Goal: Task Accomplishment & Management: Manage account settings

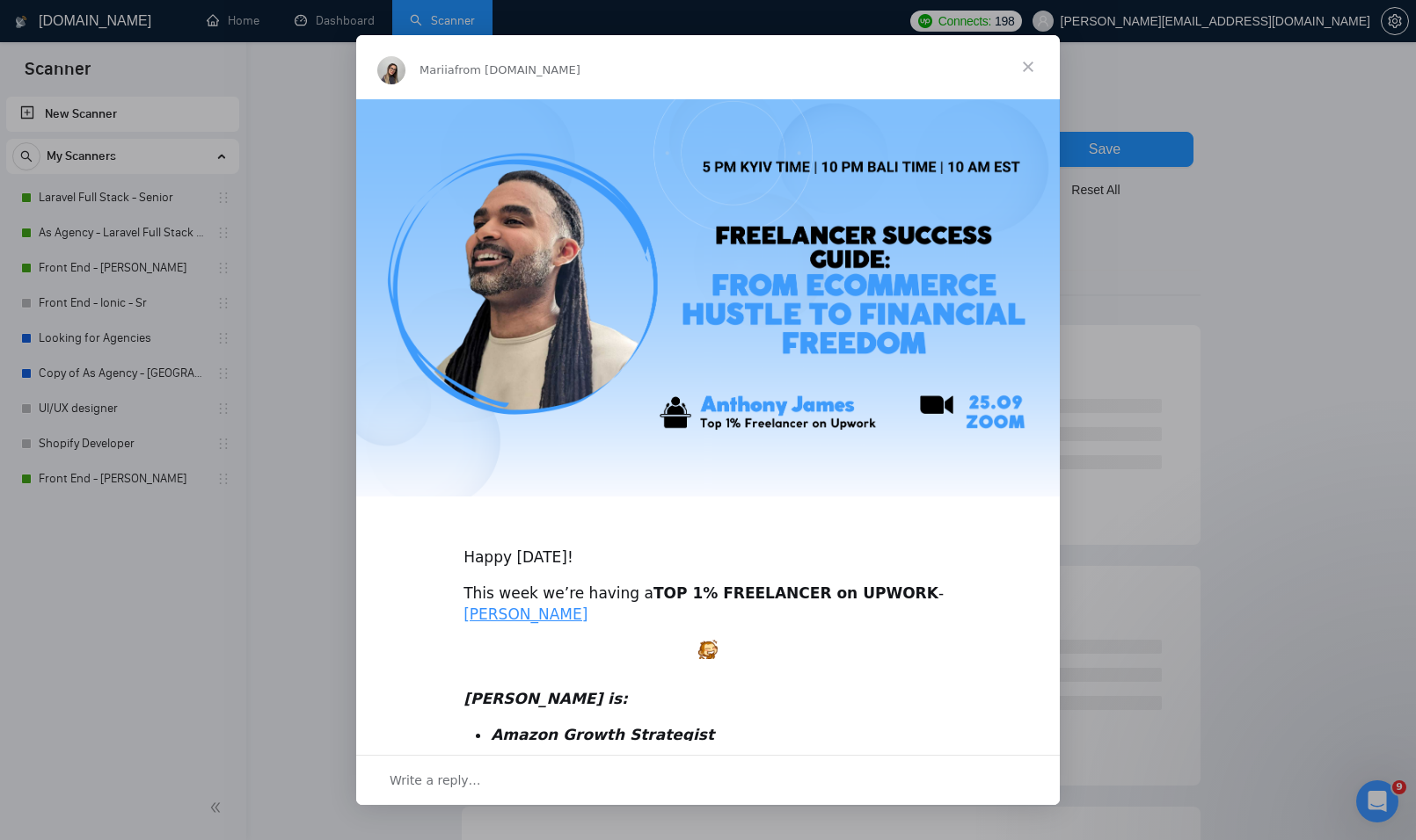
click at [1027, 56] on span "Close" at bounding box center [1028, 67] width 63 height 63
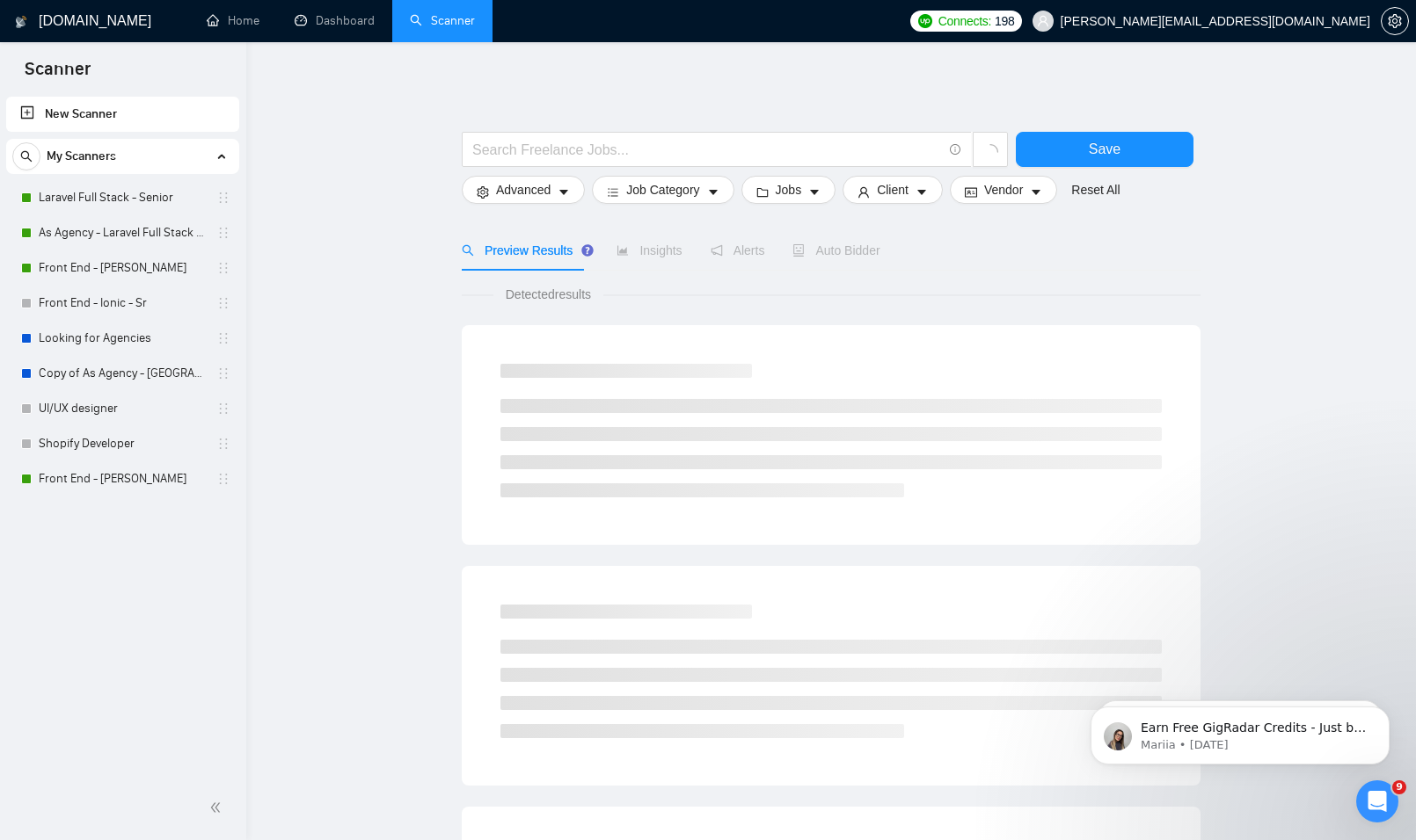
click at [201, 163] on div "My Scanners" at bounding box center [122, 156] width 221 height 36
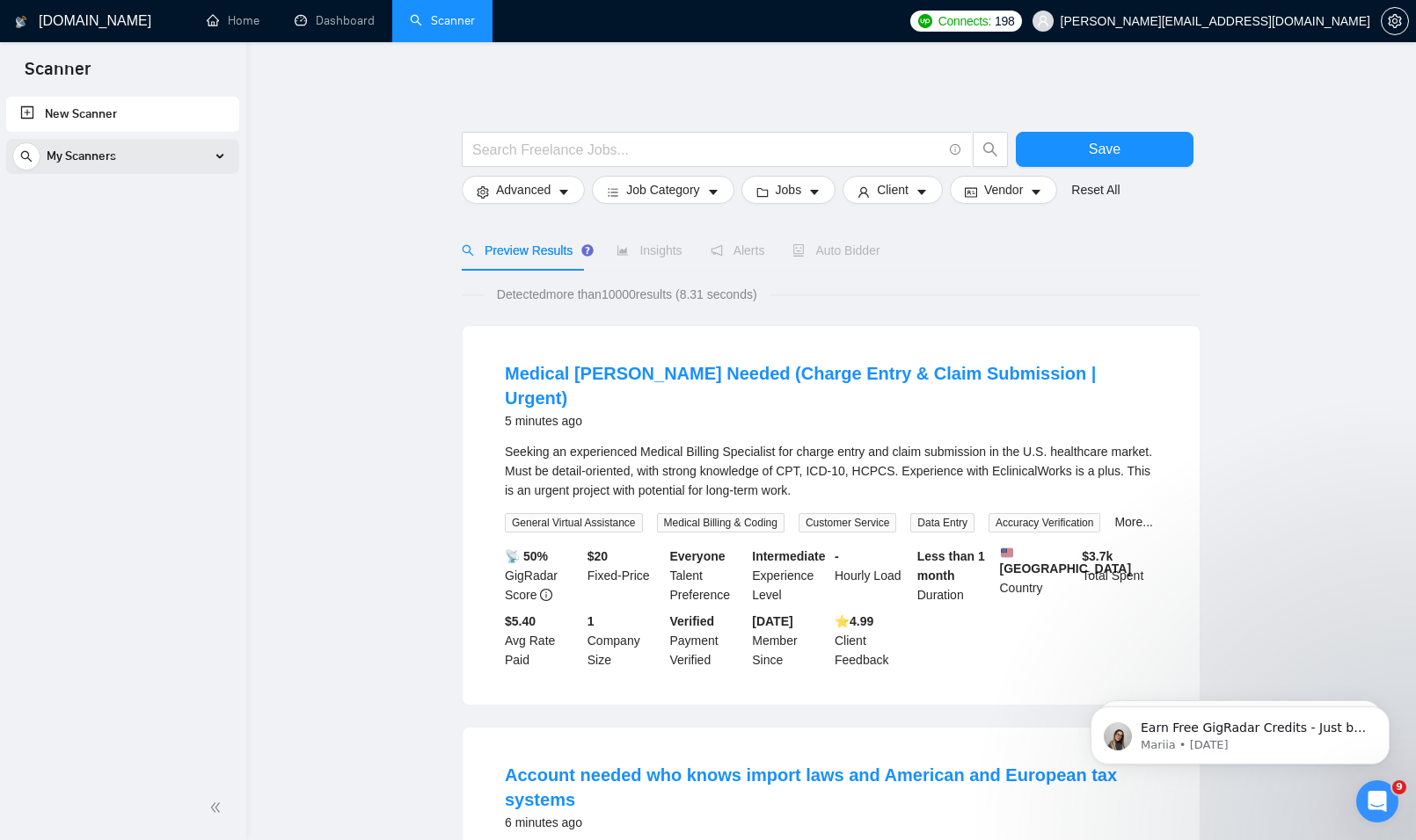
click at [201, 163] on div "My Scanners" at bounding box center [122, 156] width 221 height 36
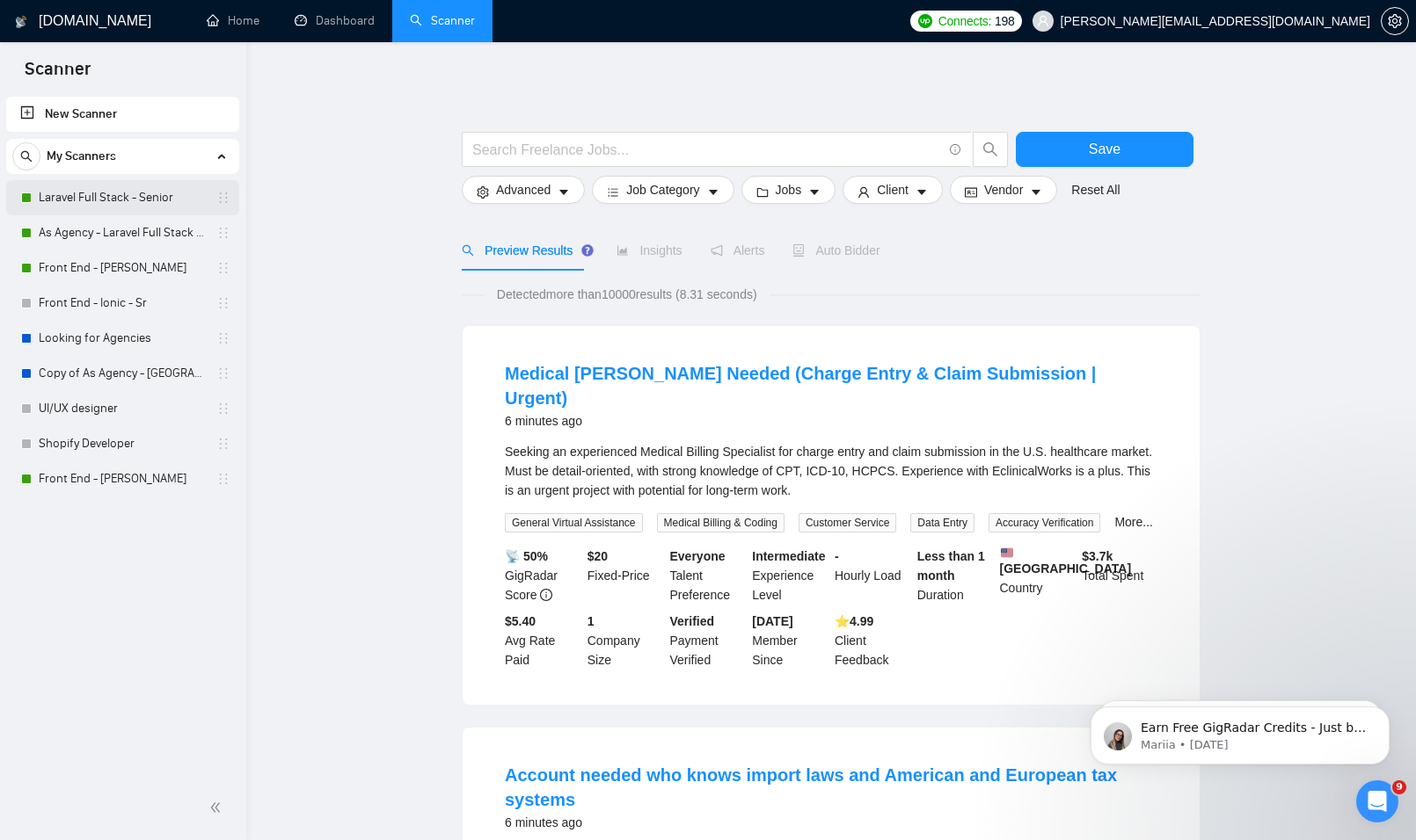
click at [138, 201] on link "Laravel Full Stack - Senior" at bounding box center [122, 197] width 167 height 36
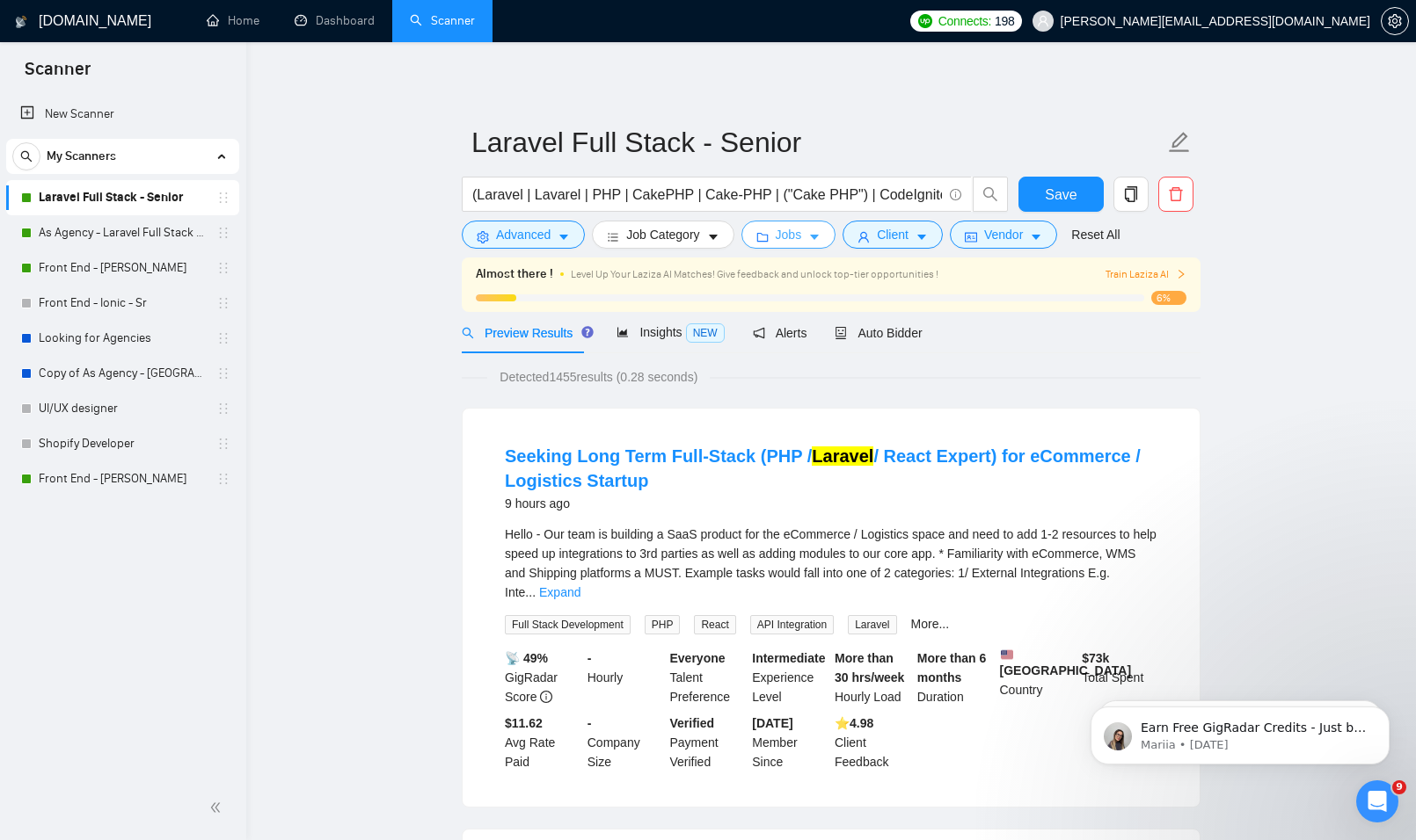
click at [796, 226] on span "Jobs" at bounding box center [788, 234] width 26 height 19
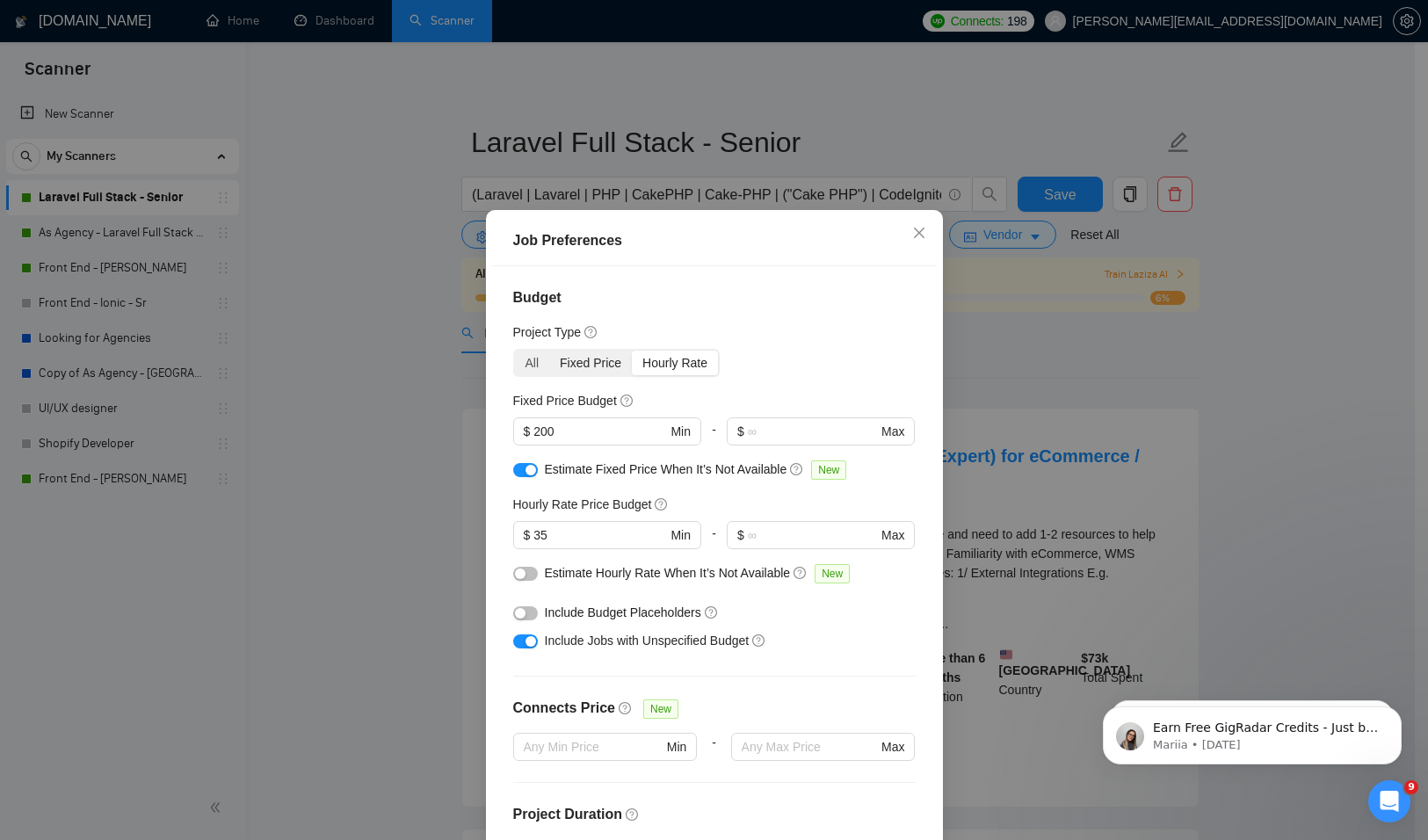
click at [550, 363] on div "Fixed Price" at bounding box center [591, 362] width 82 height 25
click at [550, 351] on input "Fixed Price" at bounding box center [550, 351] width 0 height 0
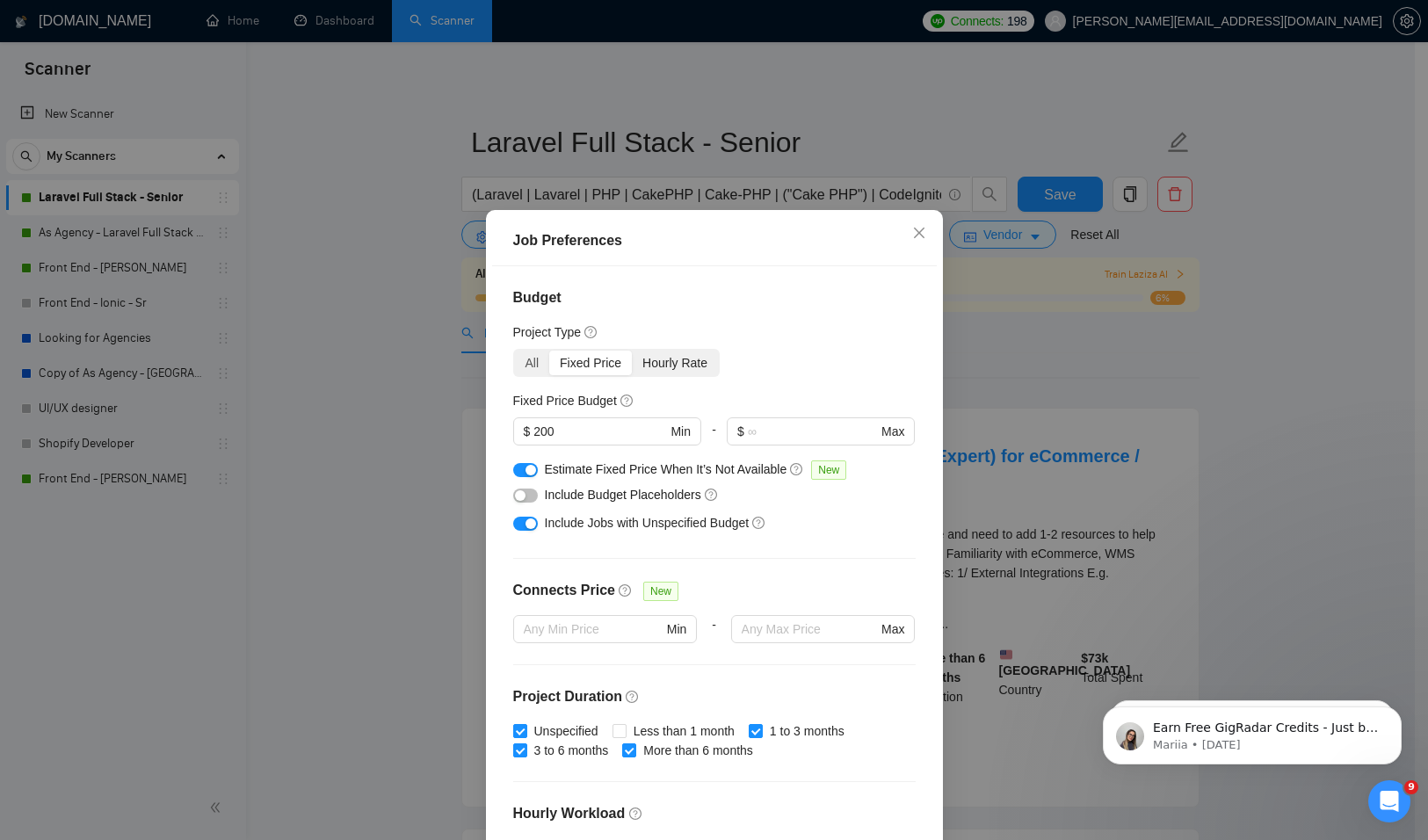
click at [645, 365] on div "Hourly Rate" at bounding box center [675, 362] width 86 height 25
click at [632, 351] on input "Hourly Rate" at bounding box center [632, 351] width 0 height 0
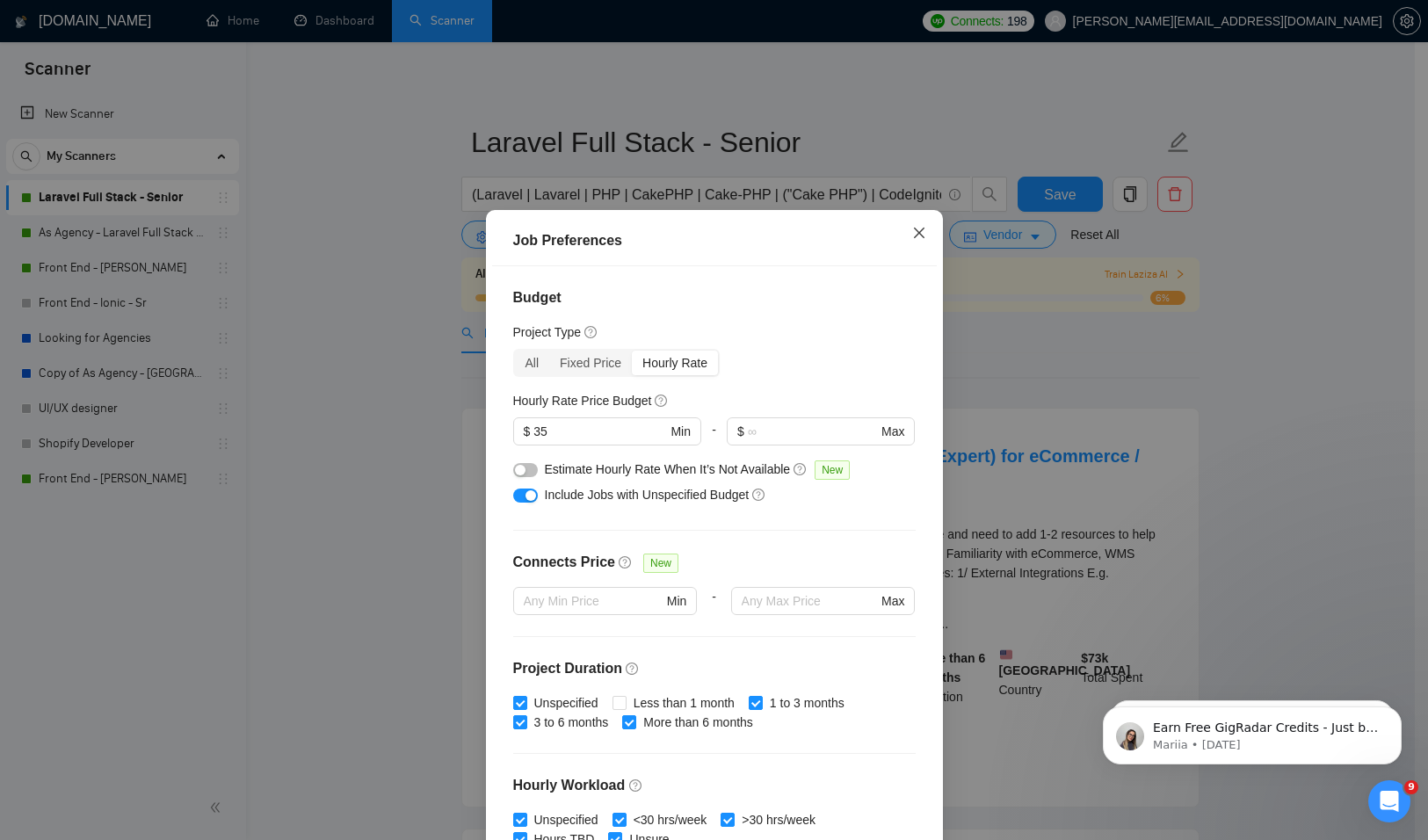
click at [917, 237] on icon "close" at bounding box center [919, 233] width 11 height 11
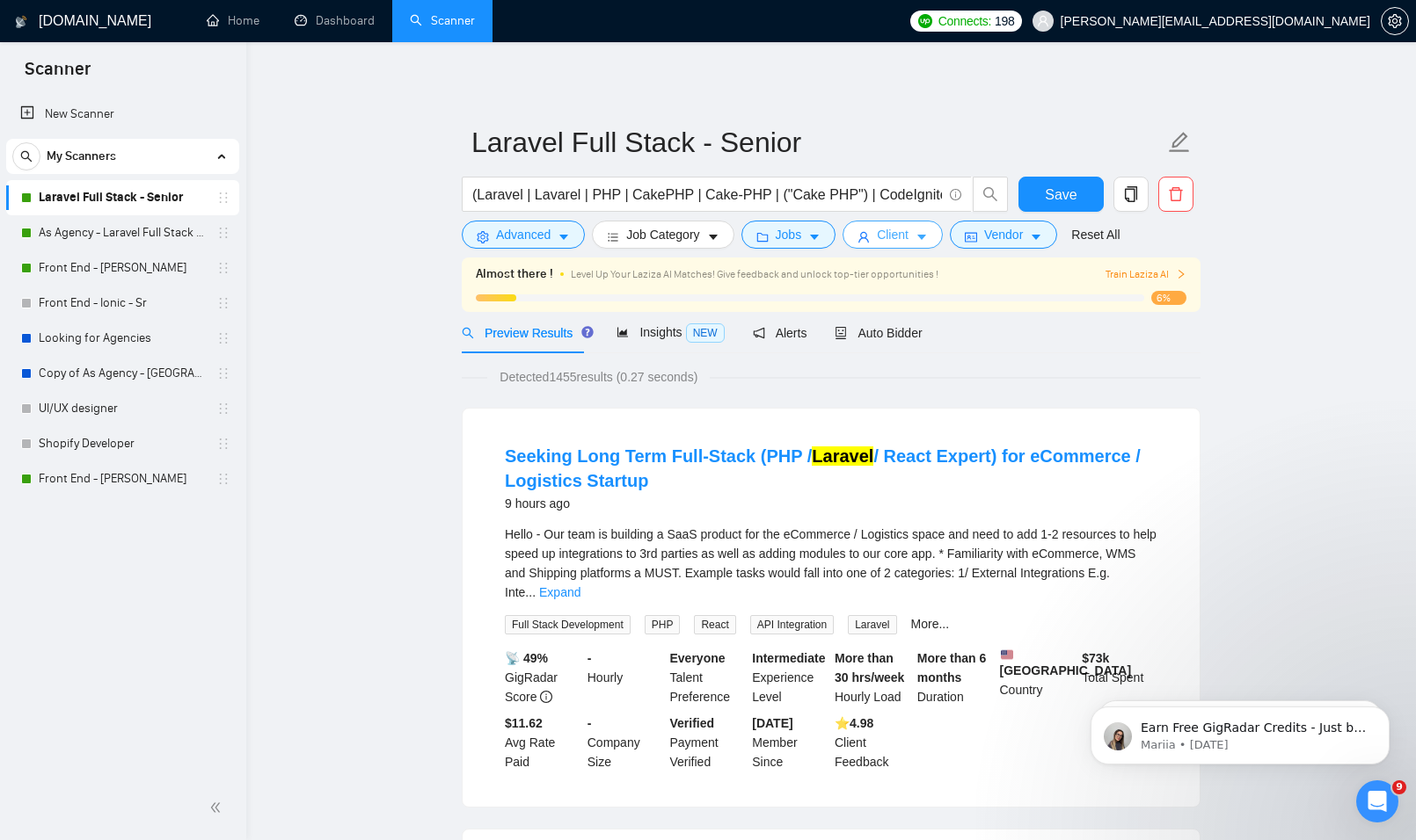
click at [881, 235] on span "Client" at bounding box center [893, 234] width 32 height 19
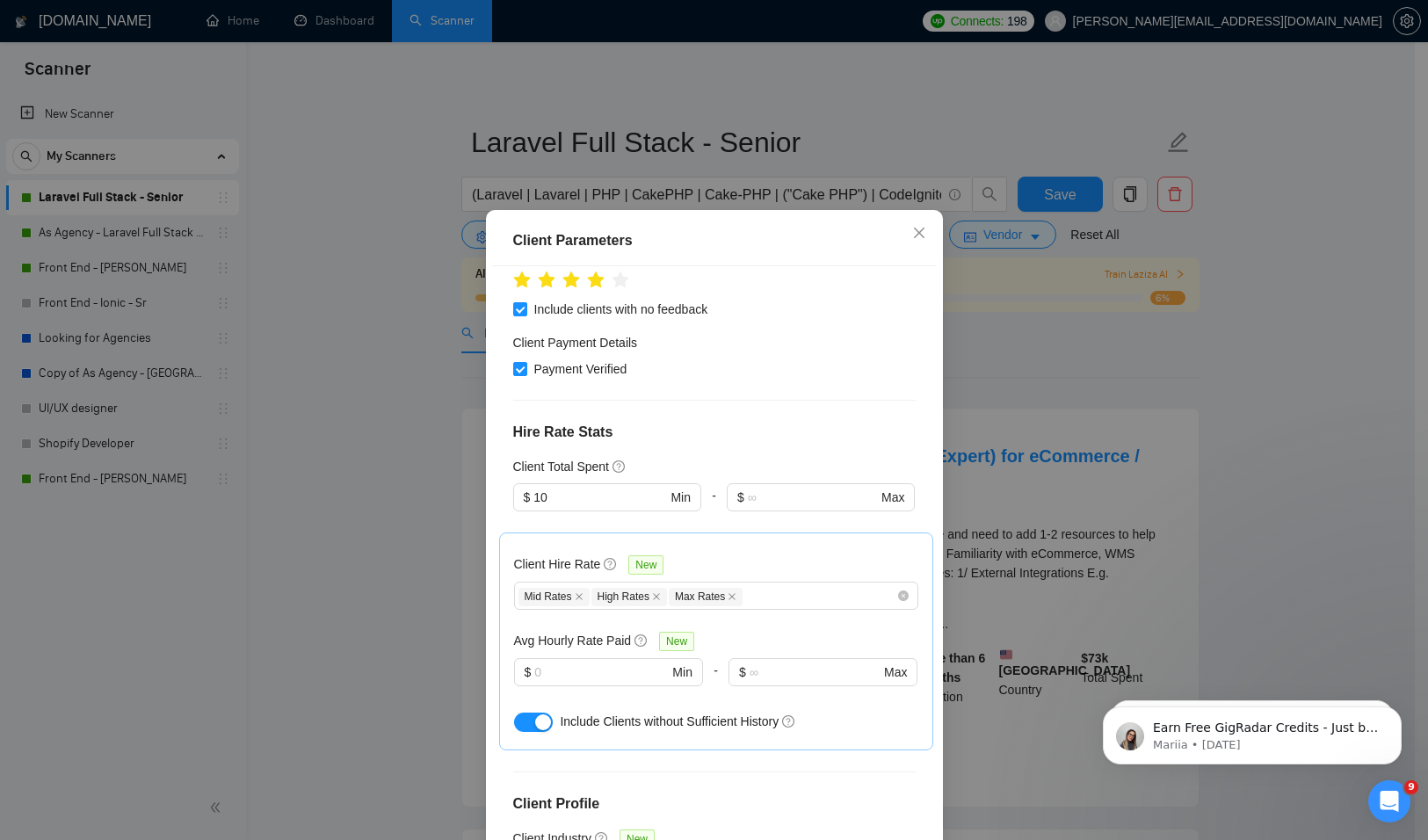
scroll to position [352, 0]
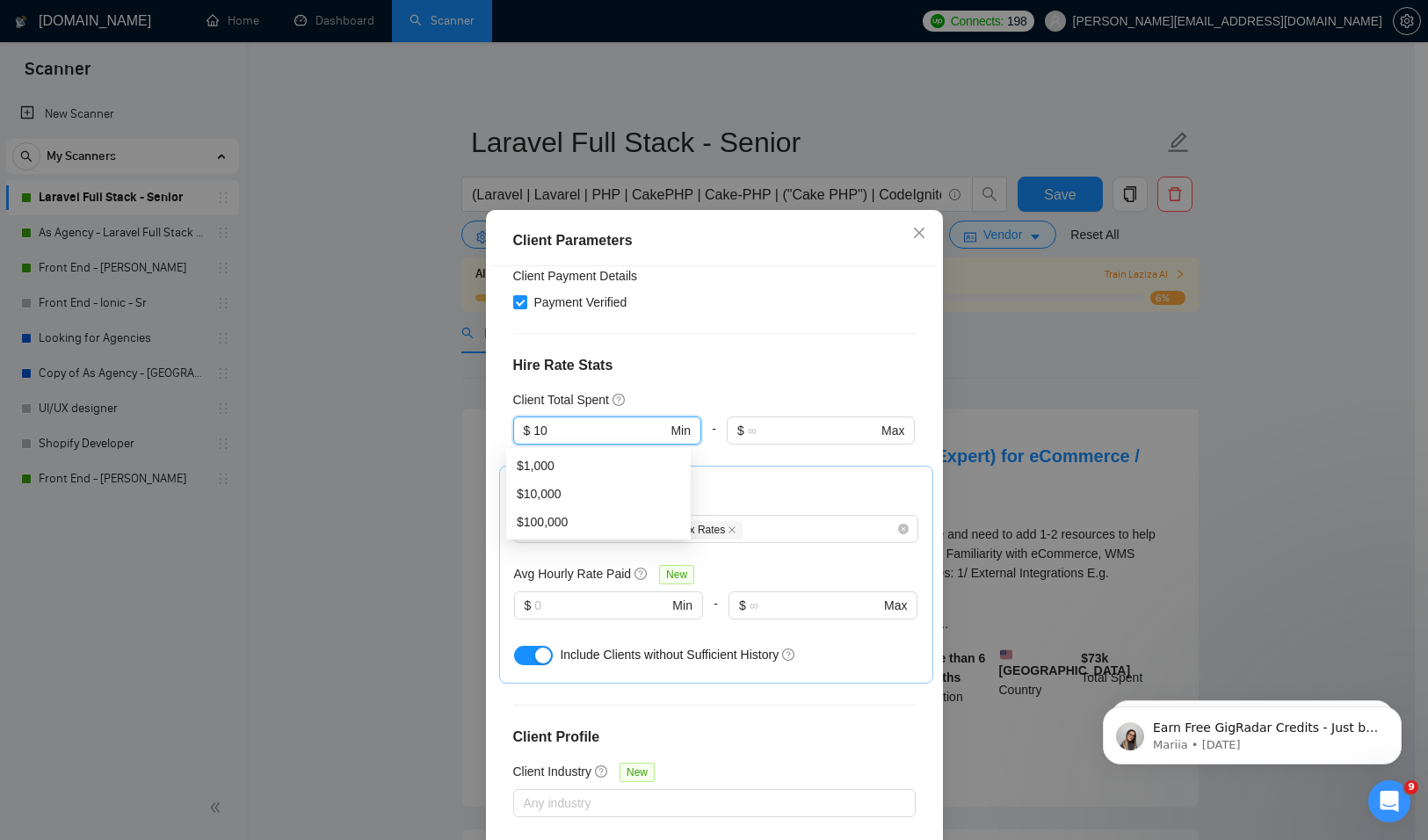
drag, startPoint x: 583, startPoint y: 418, endPoint x: 457, endPoint y: 397, distance: 127.7
click at [457, 397] on div "Client Parameters Client Location Include Client Countries [GEOGRAPHIC_DATA] Ex…" at bounding box center [714, 420] width 1428 height 840
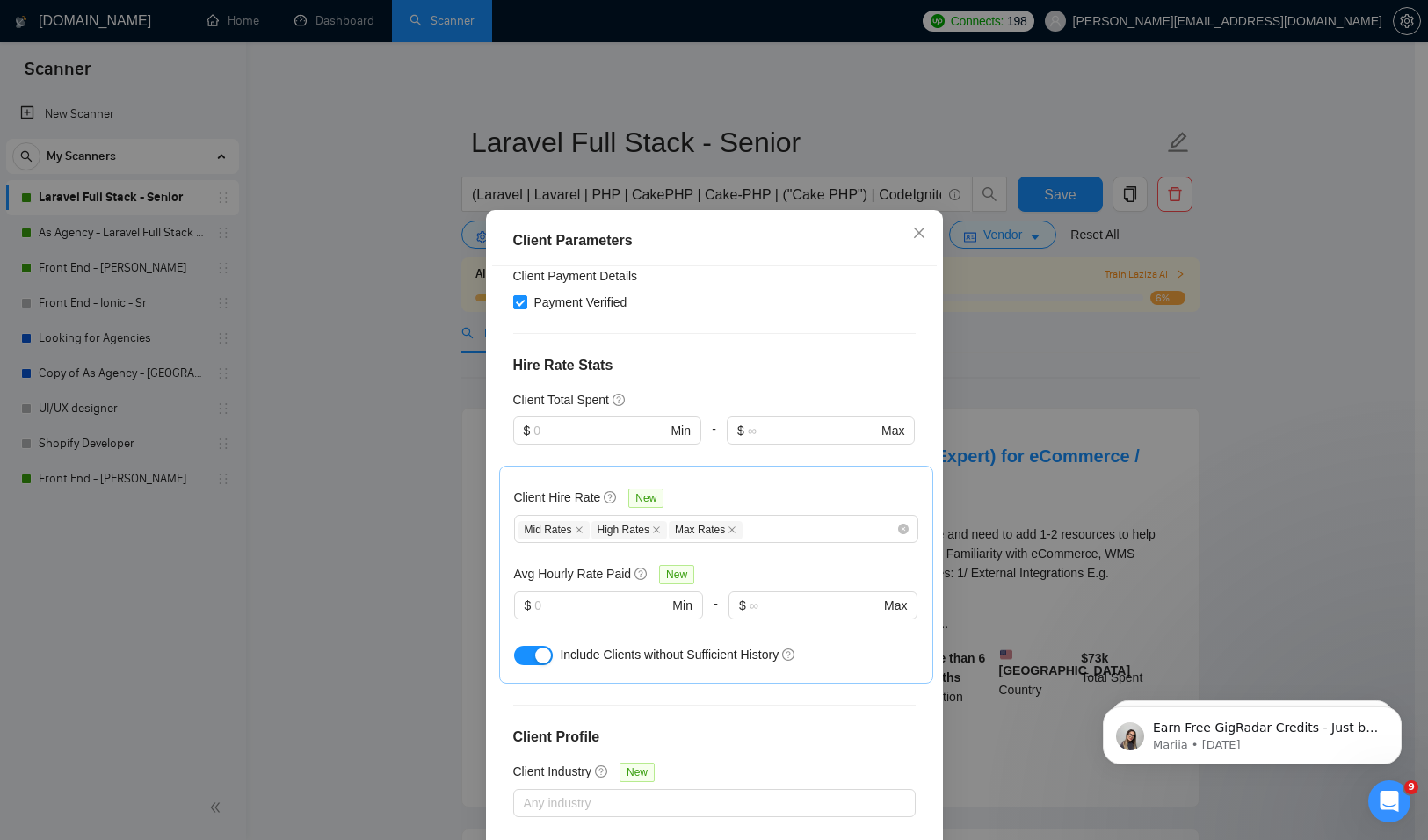
click at [773, 373] on h4 "Hire Rate Stats" at bounding box center [714, 365] width 403 height 21
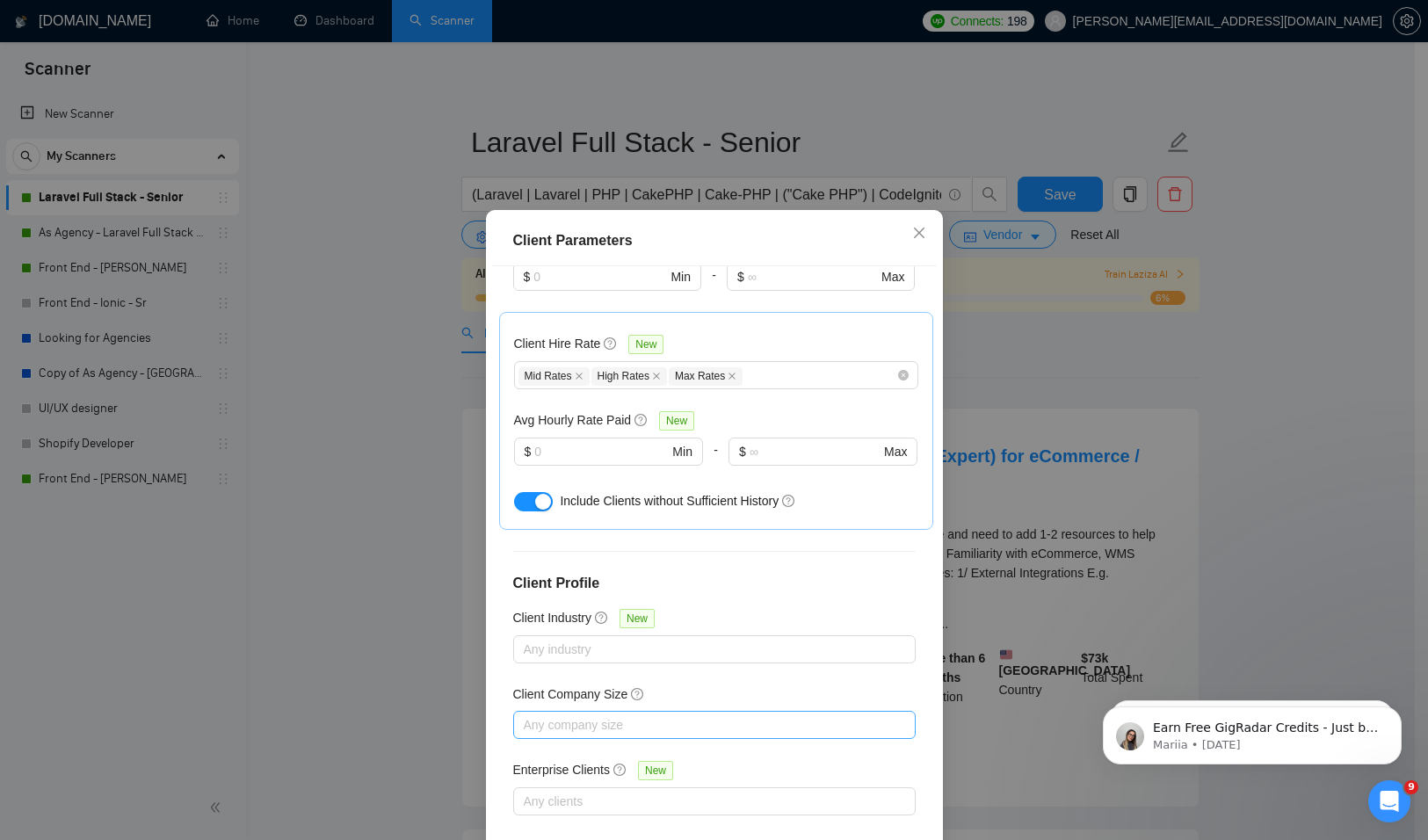
scroll to position [91, 0]
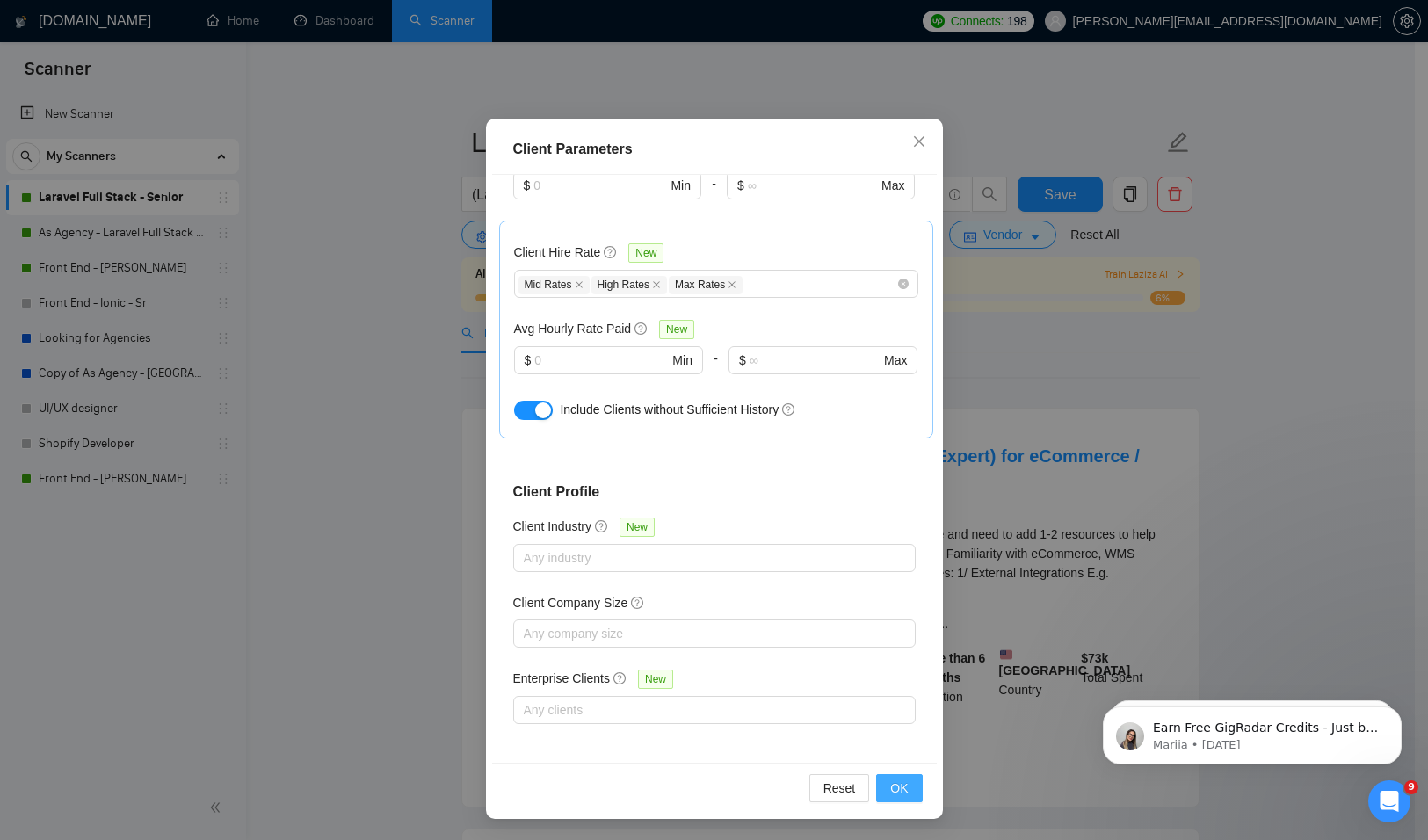
click at [890, 799] on button "OK" at bounding box center [899, 788] width 46 height 28
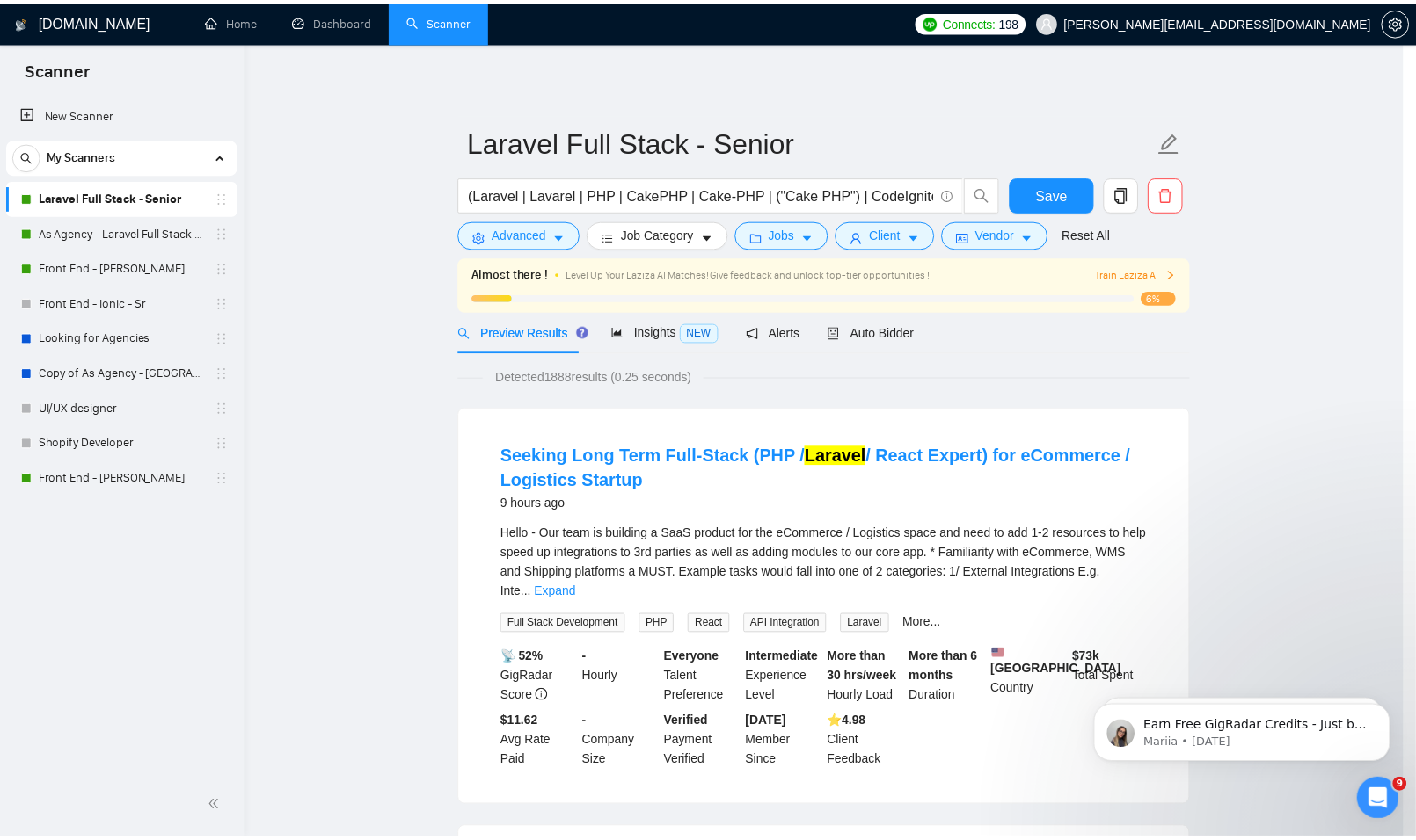
scroll to position [0, 0]
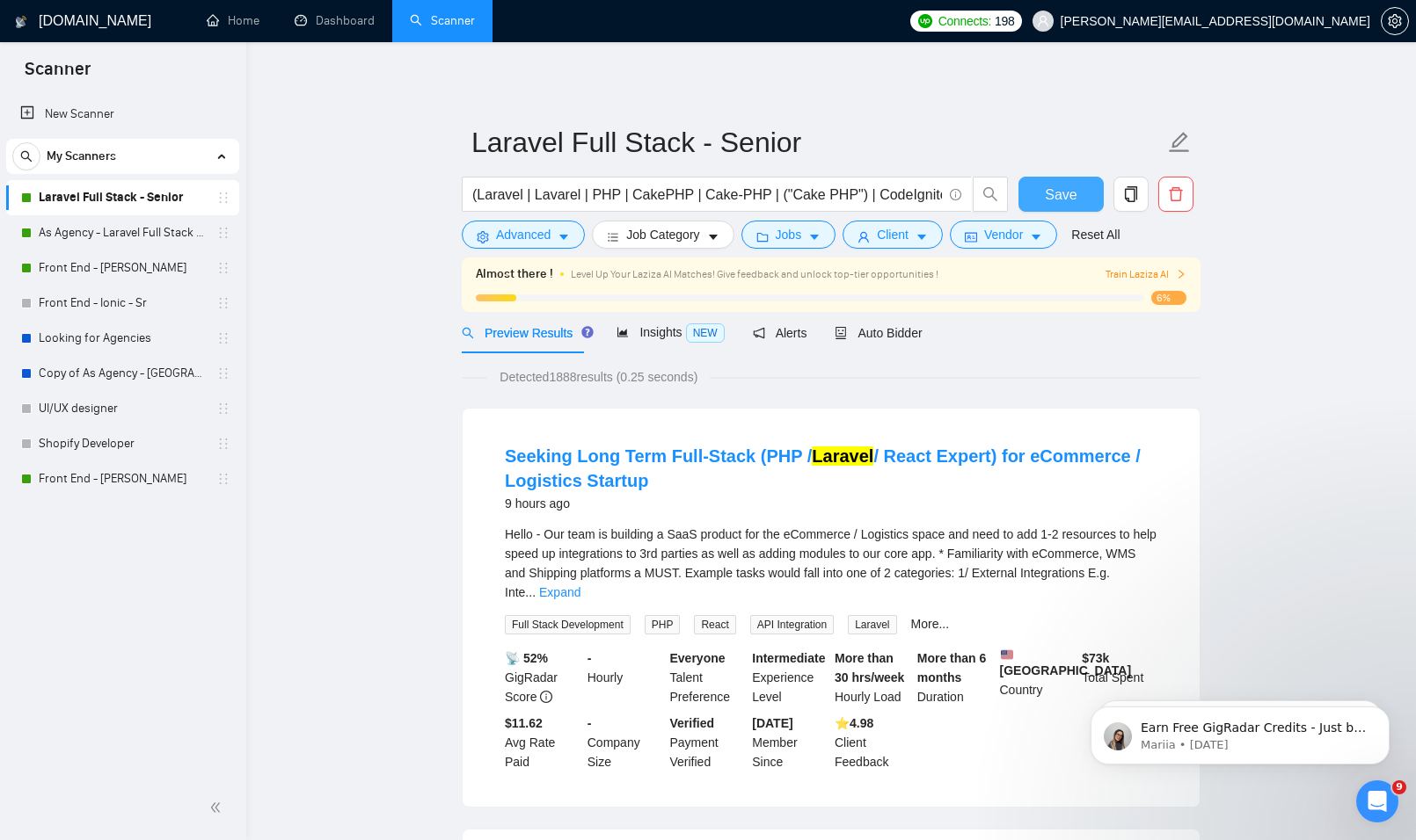
click at [1044, 196] on button "Save" at bounding box center [1061, 194] width 85 height 36
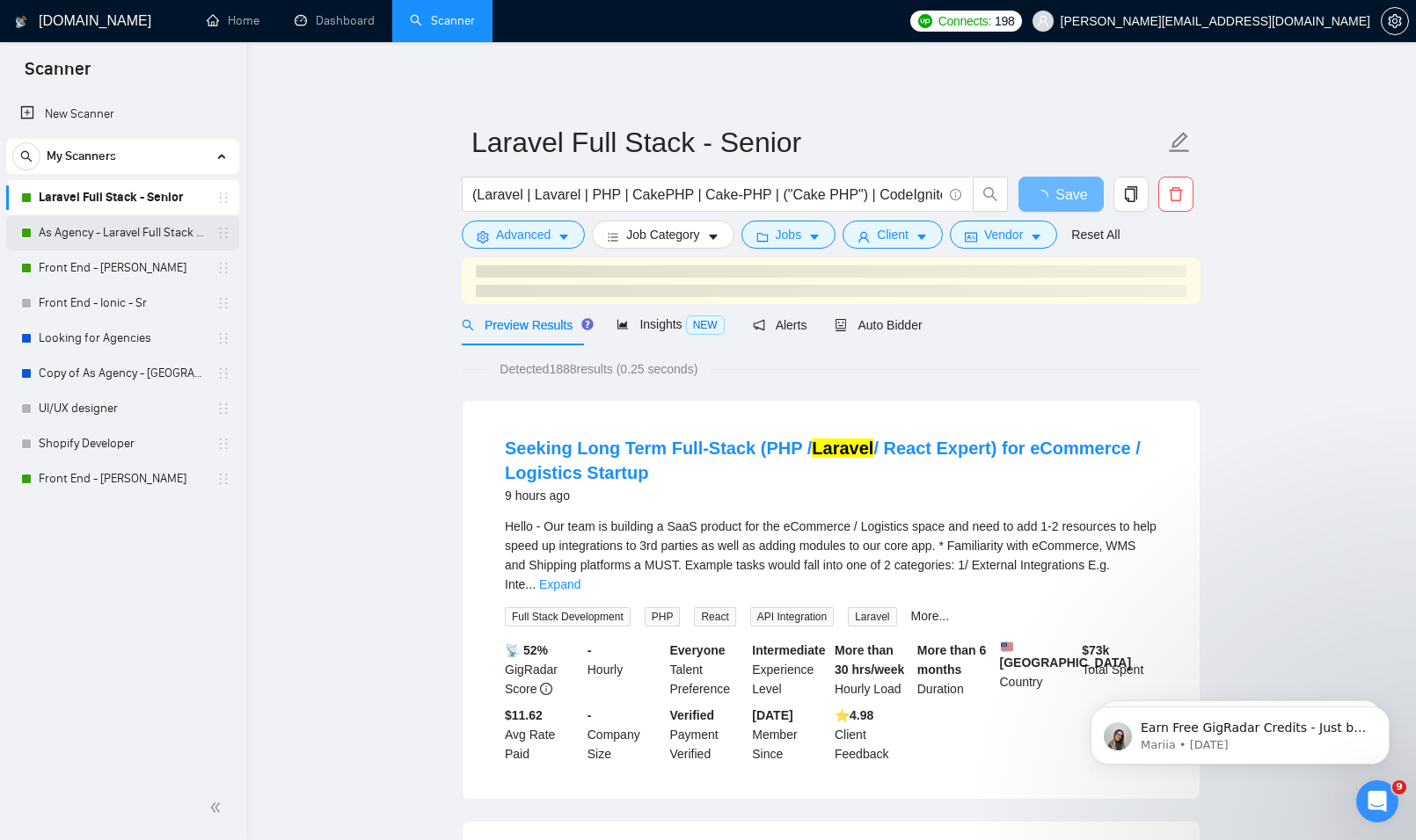
click at [115, 237] on link "As Agency - Laravel Full Stack - Senior" at bounding box center [122, 233] width 167 height 36
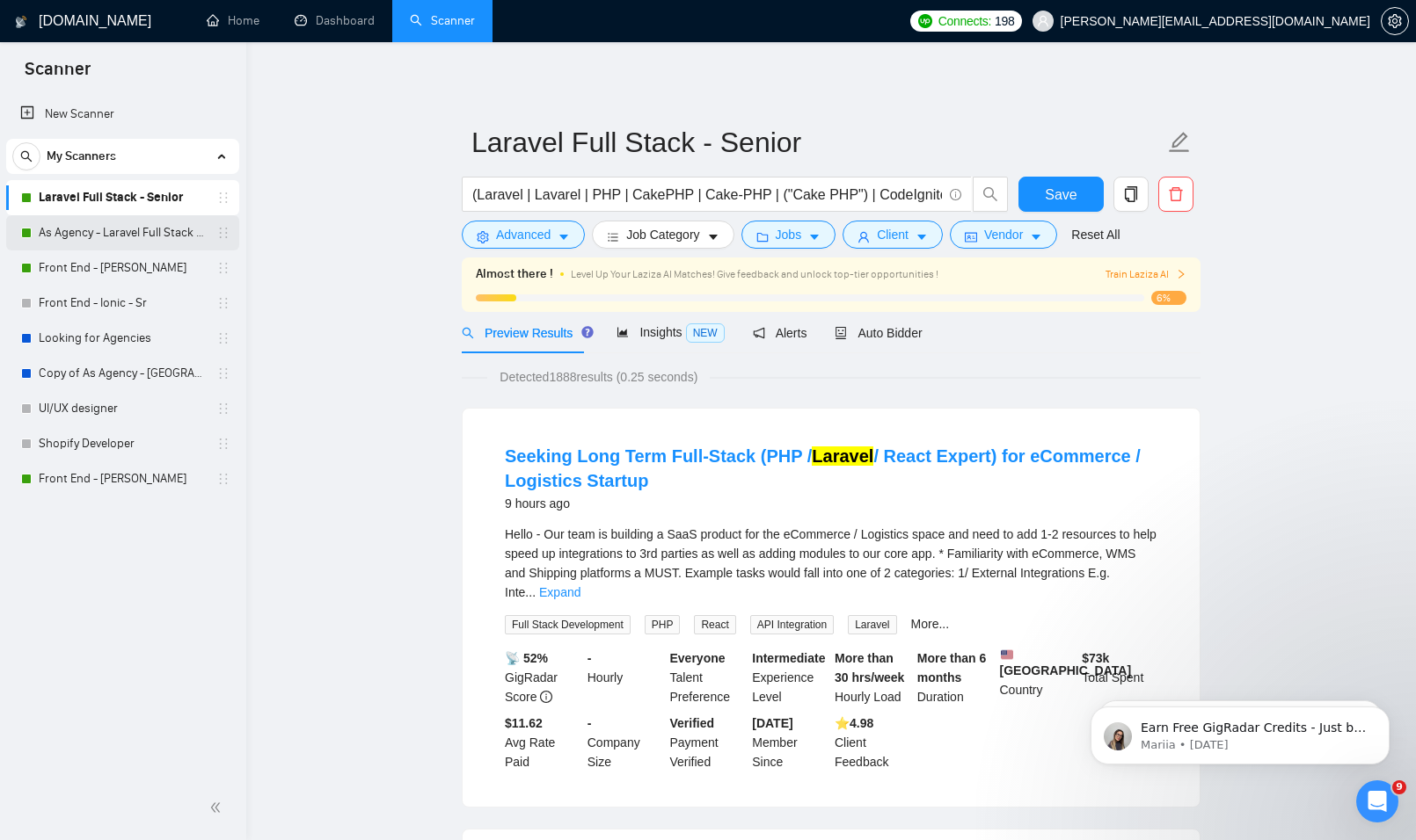
click at [81, 215] on link "As Agency - Laravel Full Stack - Senior" at bounding box center [122, 233] width 167 height 36
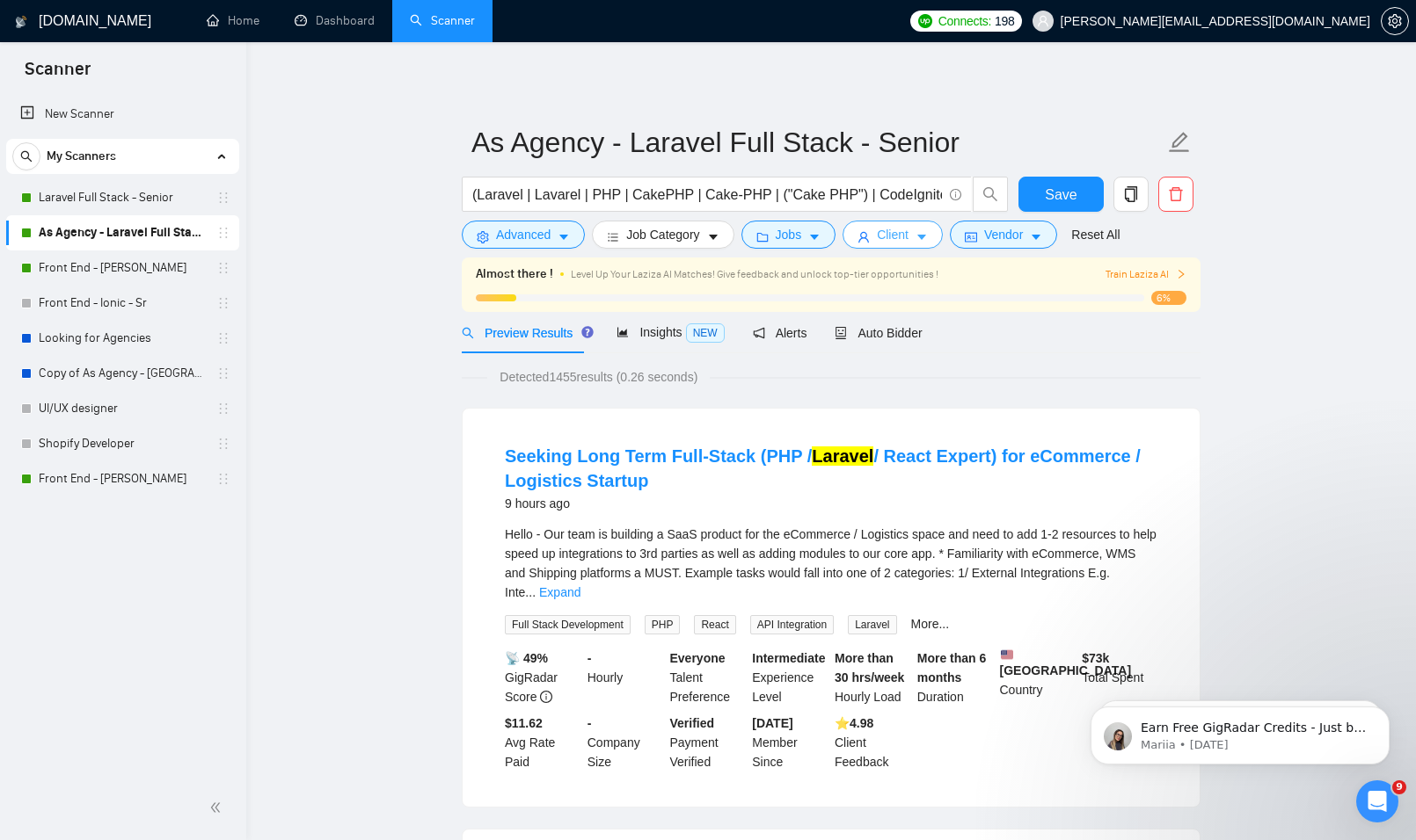
click at [867, 235] on button "Client" at bounding box center [893, 235] width 100 height 28
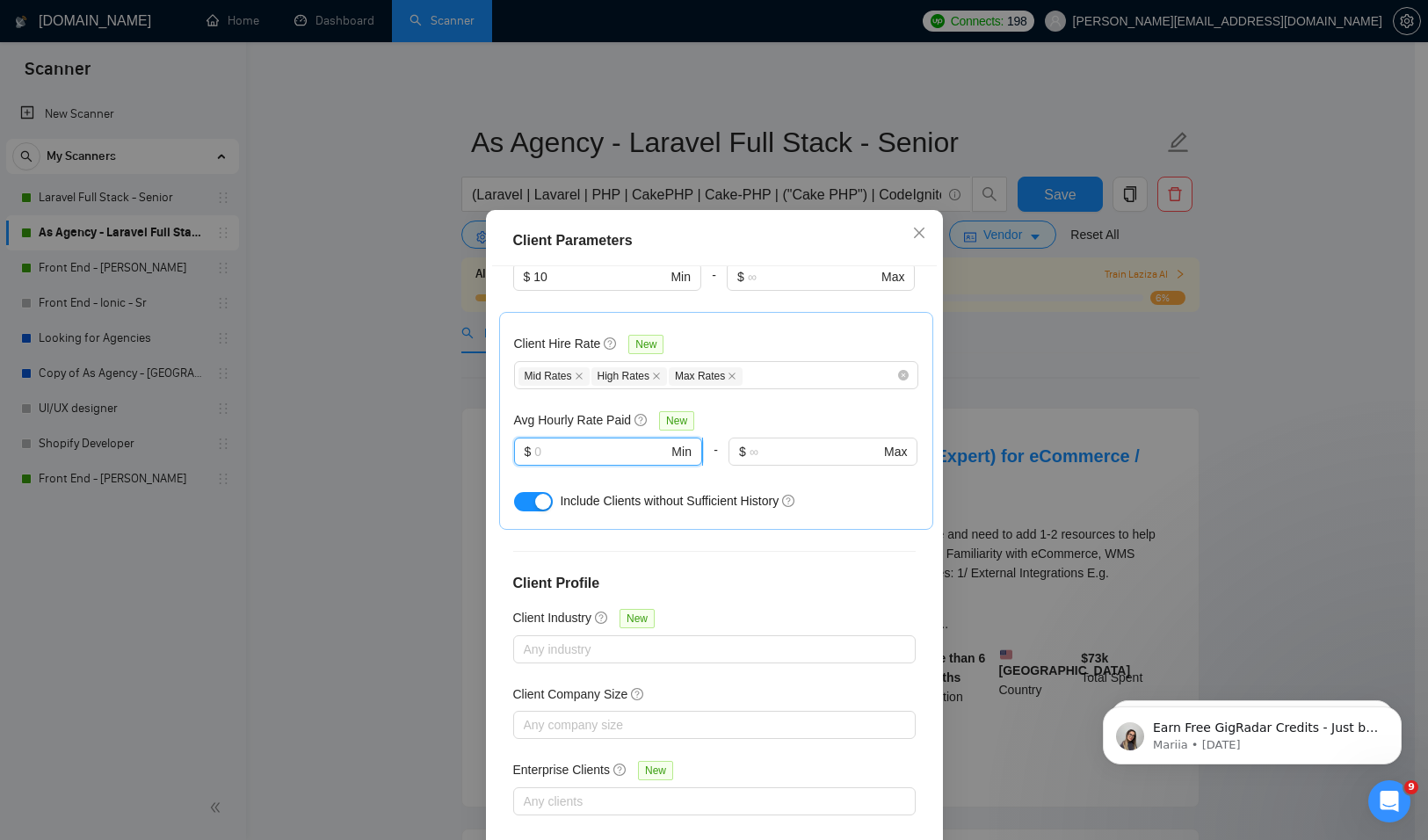
click at [543, 442] on input "text" at bounding box center [601, 451] width 133 height 19
click at [912, 234] on icon "close" at bounding box center [919, 232] width 14 height 14
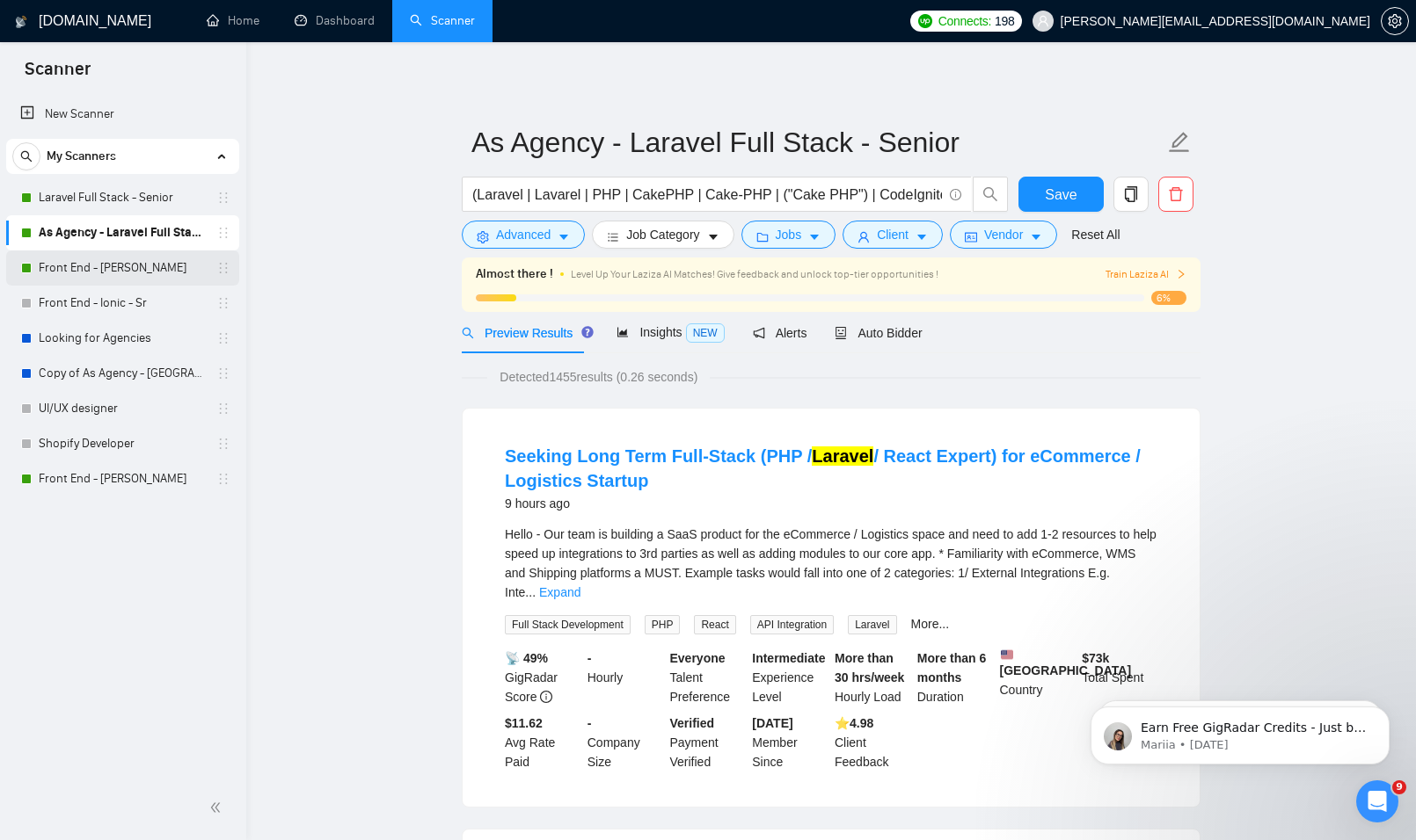
click at [106, 266] on link "Front End - [PERSON_NAME]" at bounding box center [122, 268] width 167 height 36
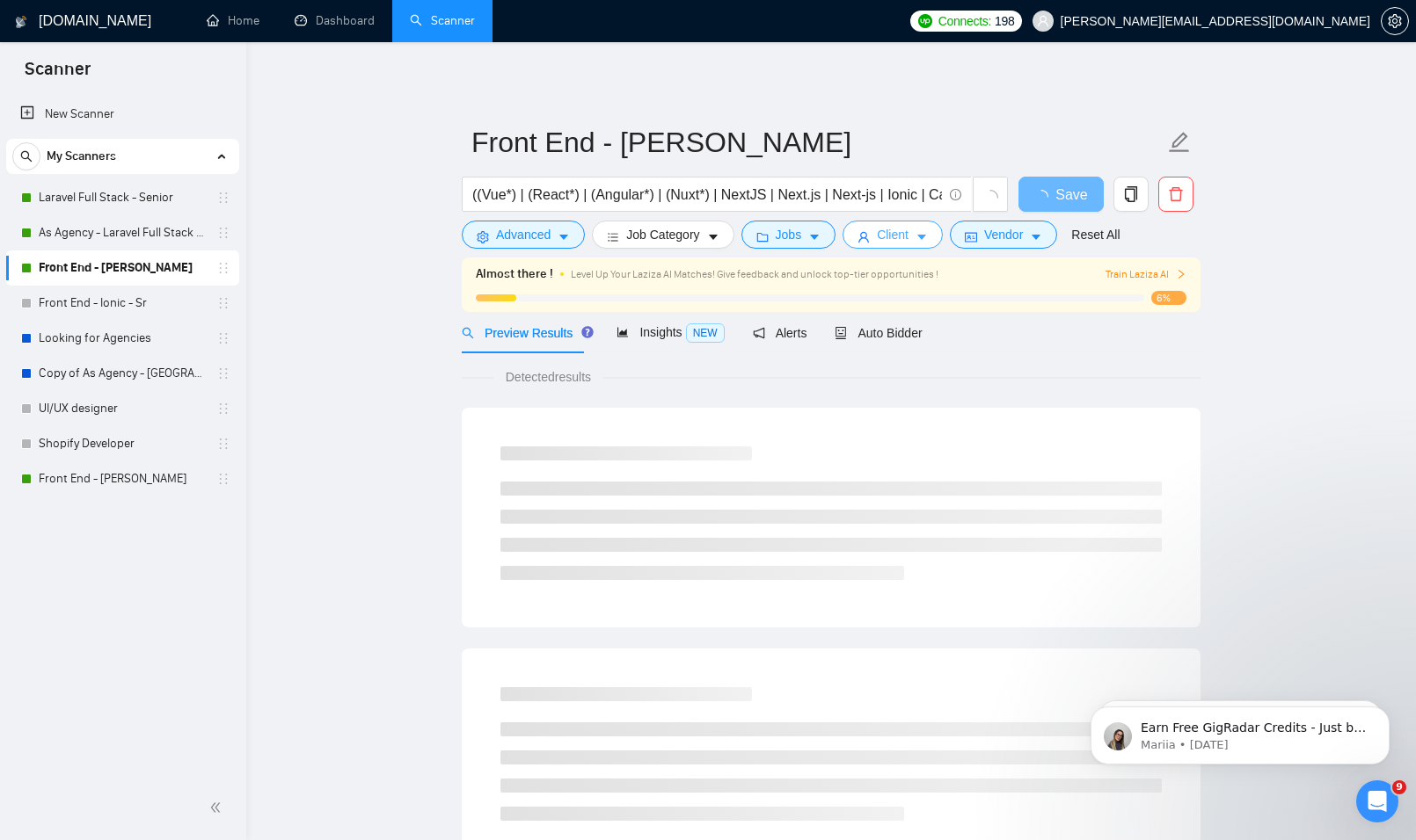
click at [863, 240] on icon "user" at bounding box center [863, 236] width 12 height 12
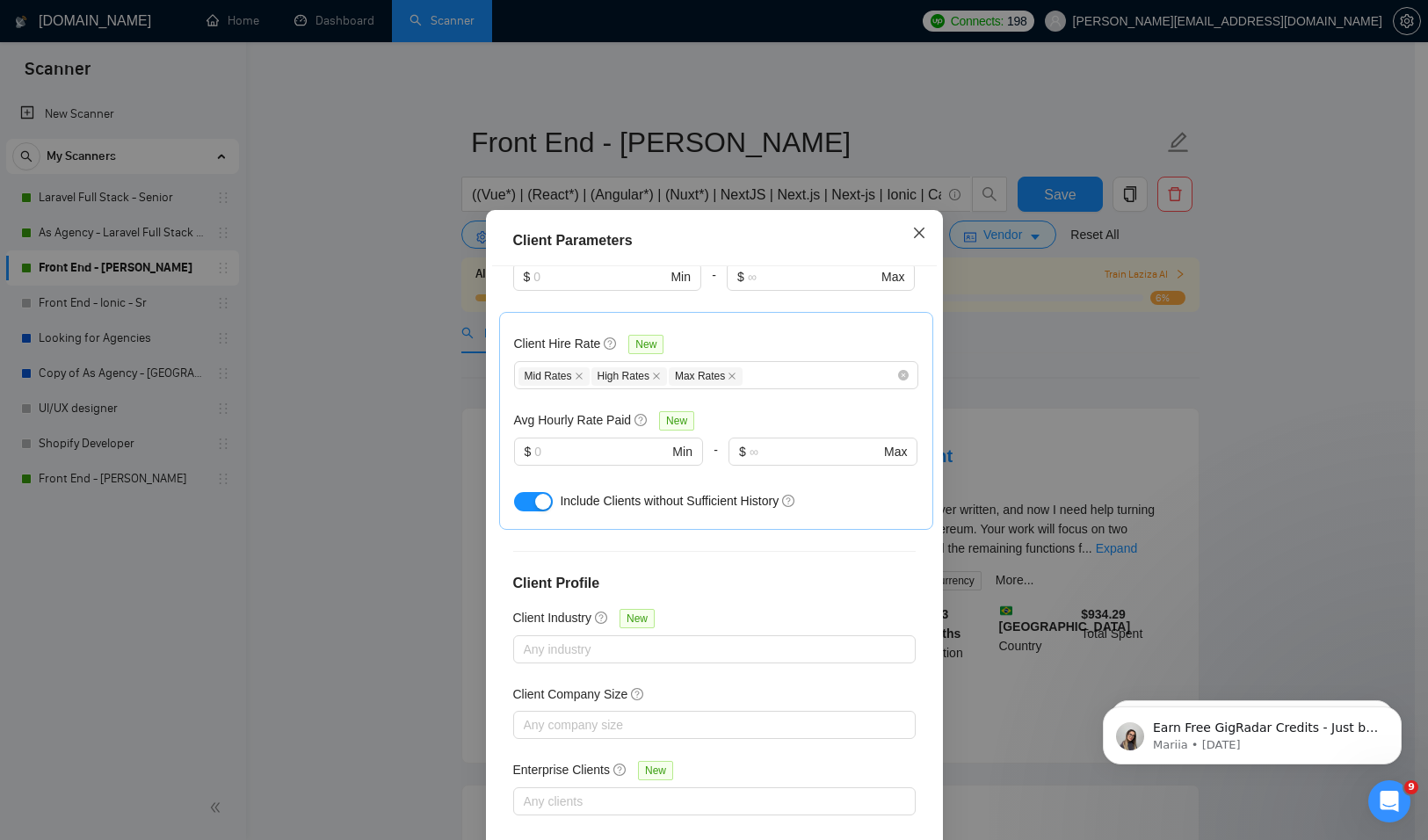
click at [917, 230] on icon "close" at bounding box center [919, 232] width 14 height 14
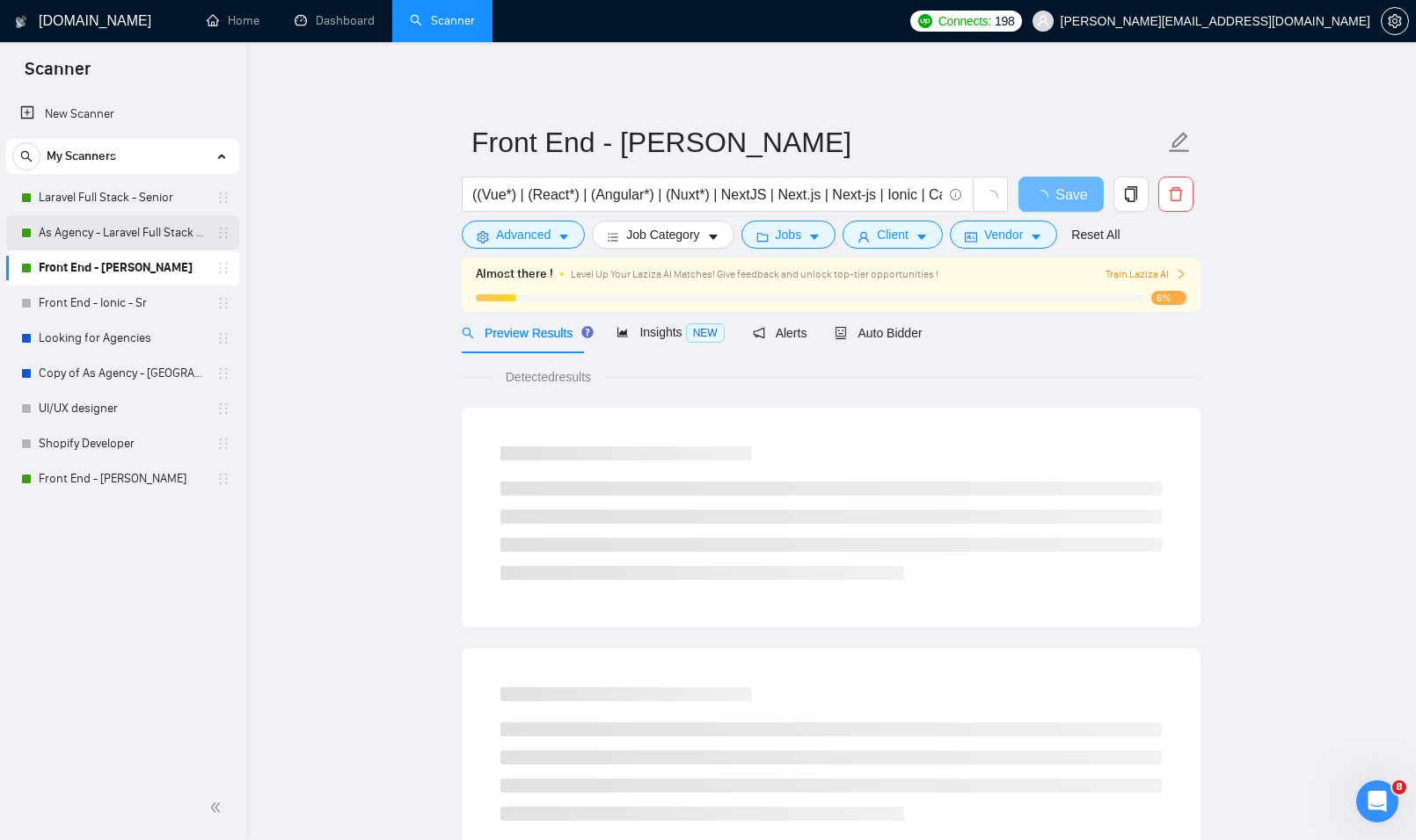
click at [132, 241] on link "As Agency - Laravel Full Stack - Senior" at bounding box center [122, 233] width 167 height 36
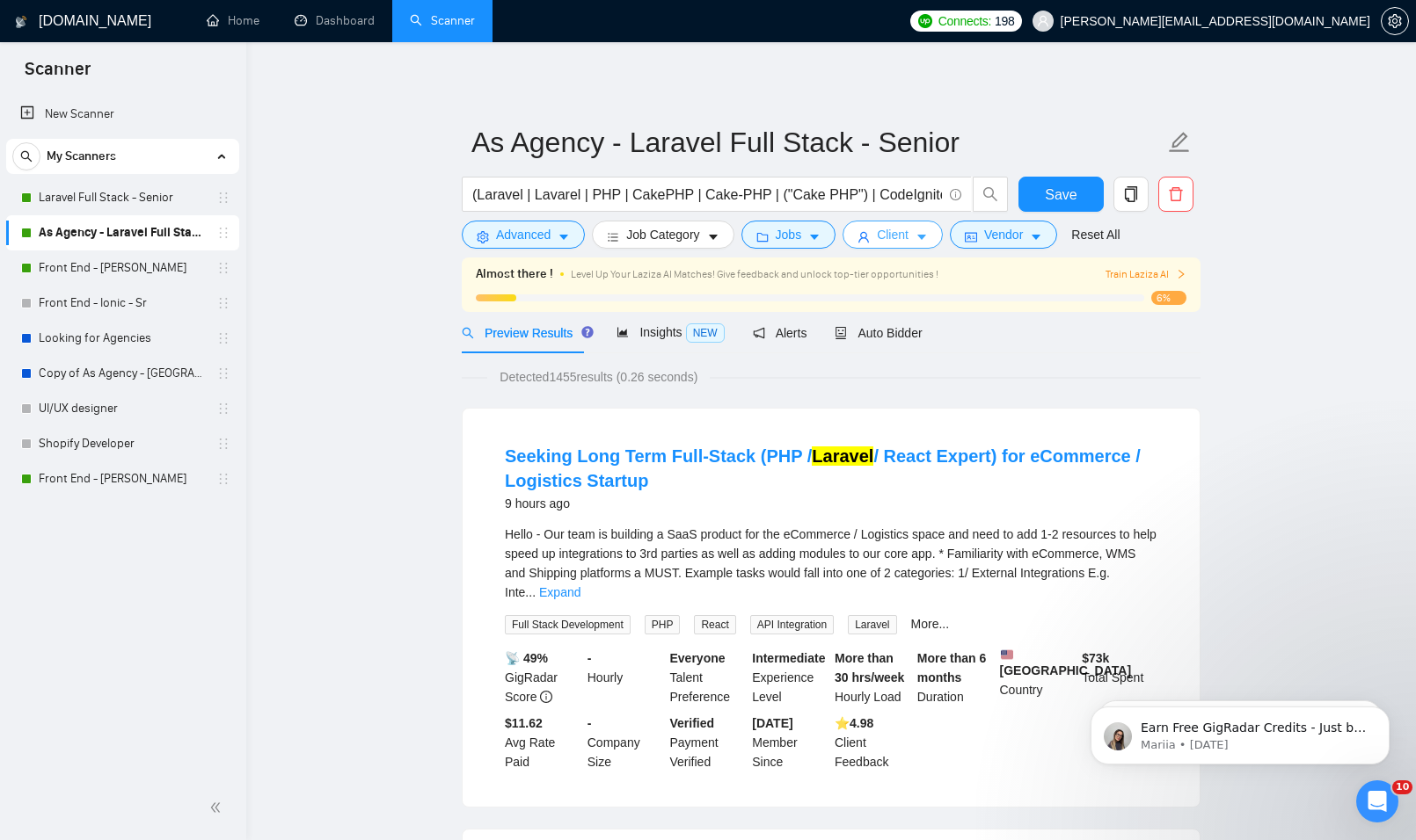
click at [882, 228] on span "Client" at bounding box center [893, 234] width 32 height 19
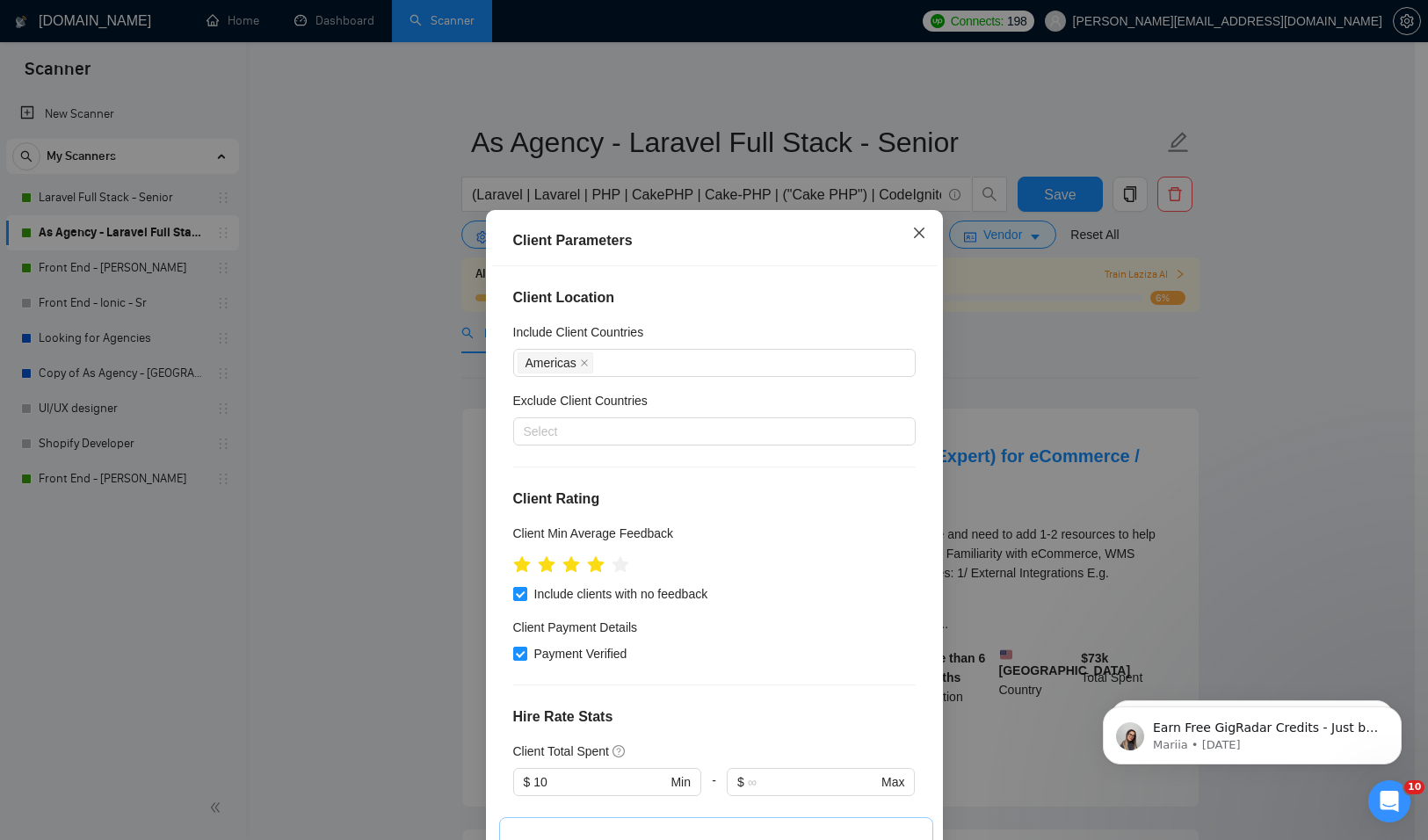
click at [912, 230] on icon "close" at bounding box center [919, 232] width 14 height 14
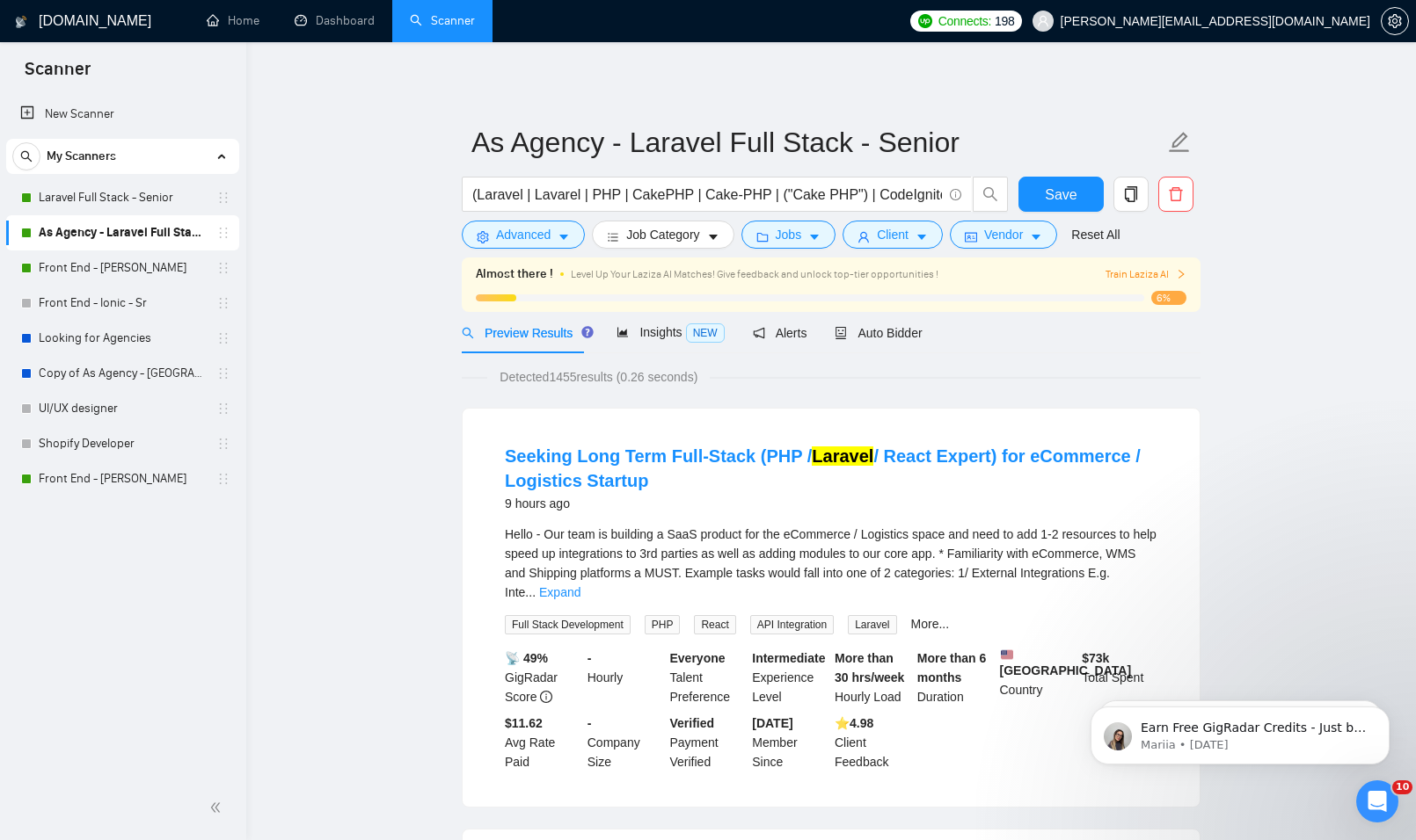
click at [825, 247] on div "Jobs" at bounding box center [789, 235] width 102 height 28
click at [813, 236] on icon "caret-down" at bounding box center [815, 238] width 9 height 5
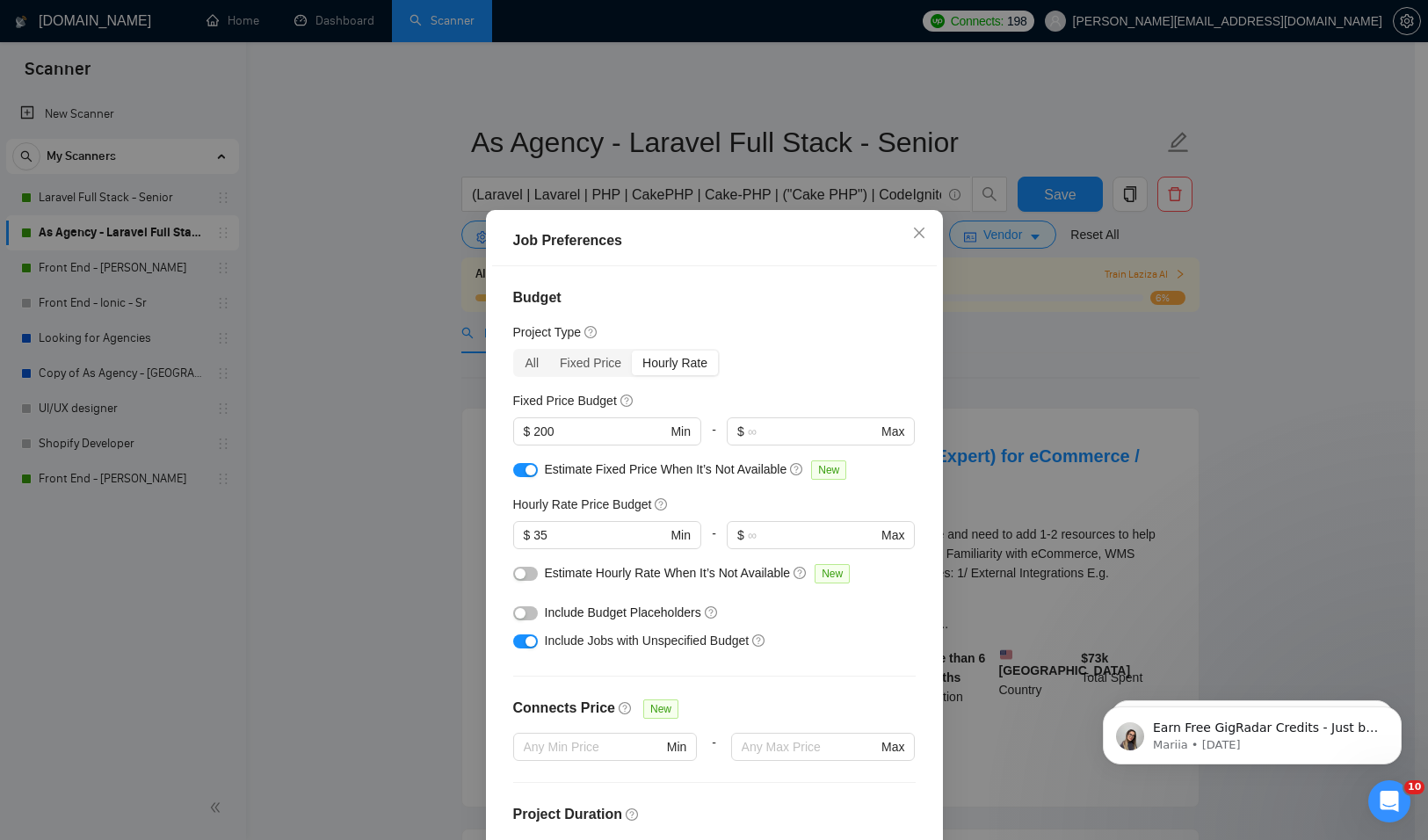
click at [1018, 387] on div "Job Preferences Budget Project Type All Fixed Price Hourly Rate Fixed Price Bud…" at bounding box center [714, 420] width 1428 height 840
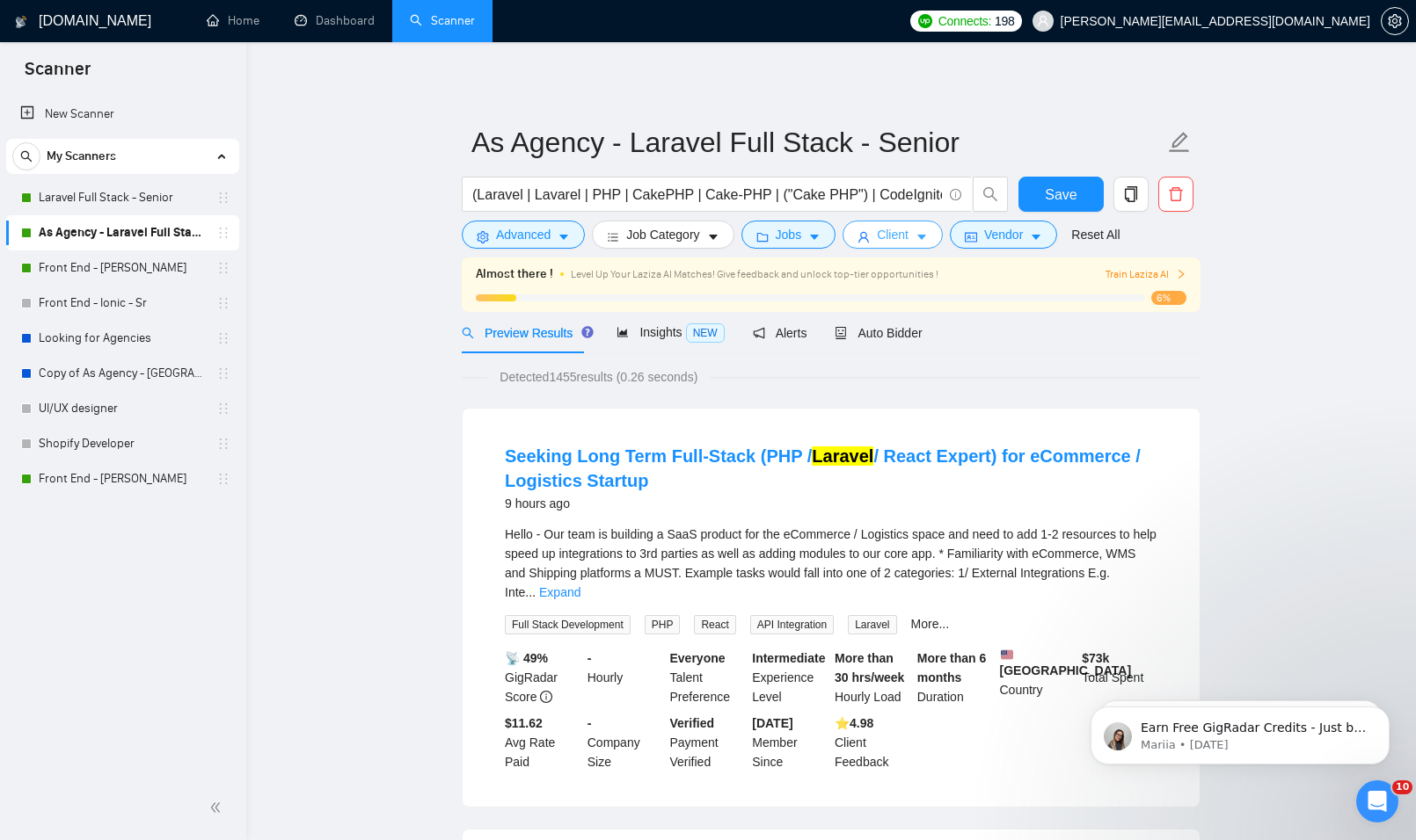
click at [897, 226] on span "Client" at bounding box center [893, 234] width 32 height 19
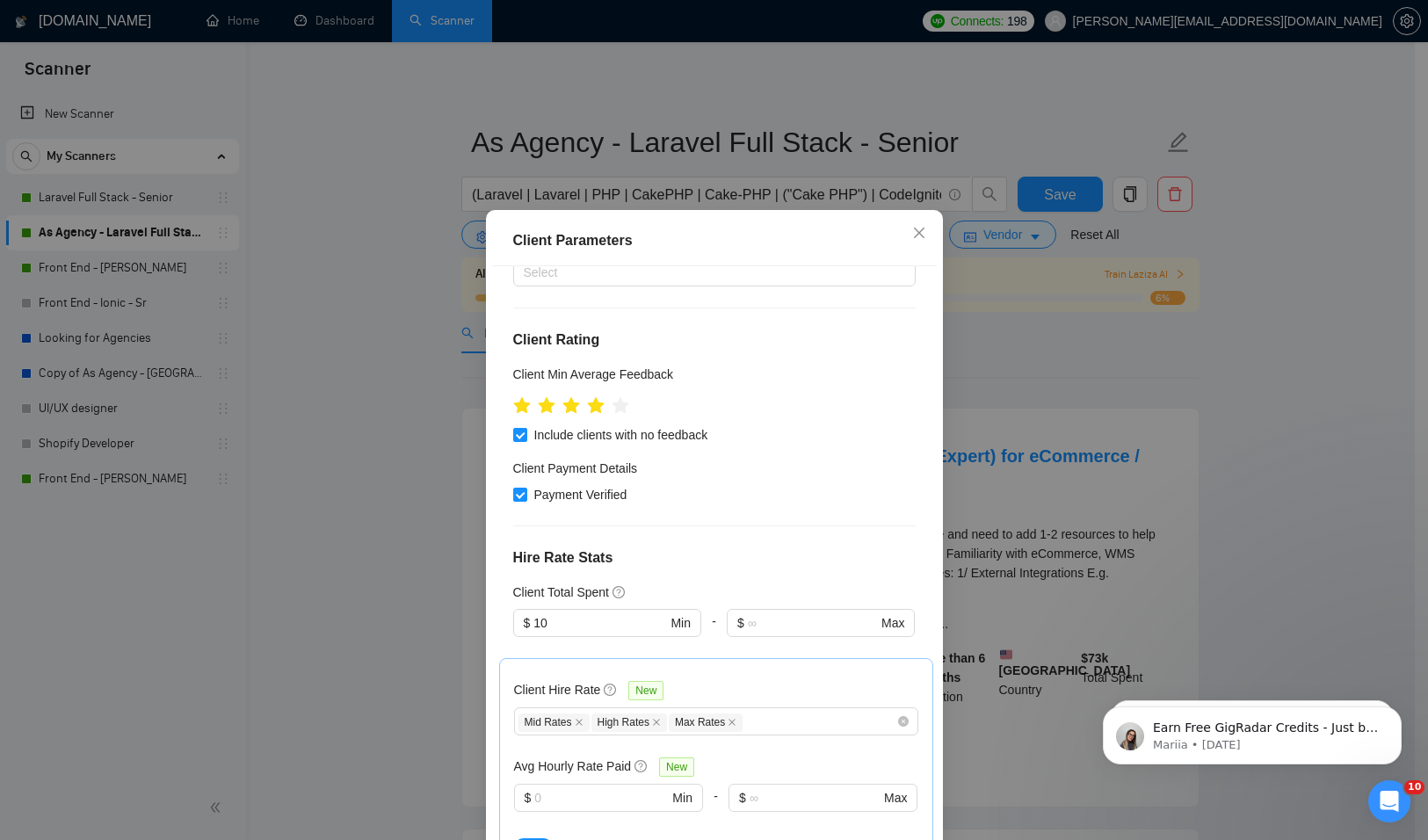
scroll to position [176, 0]
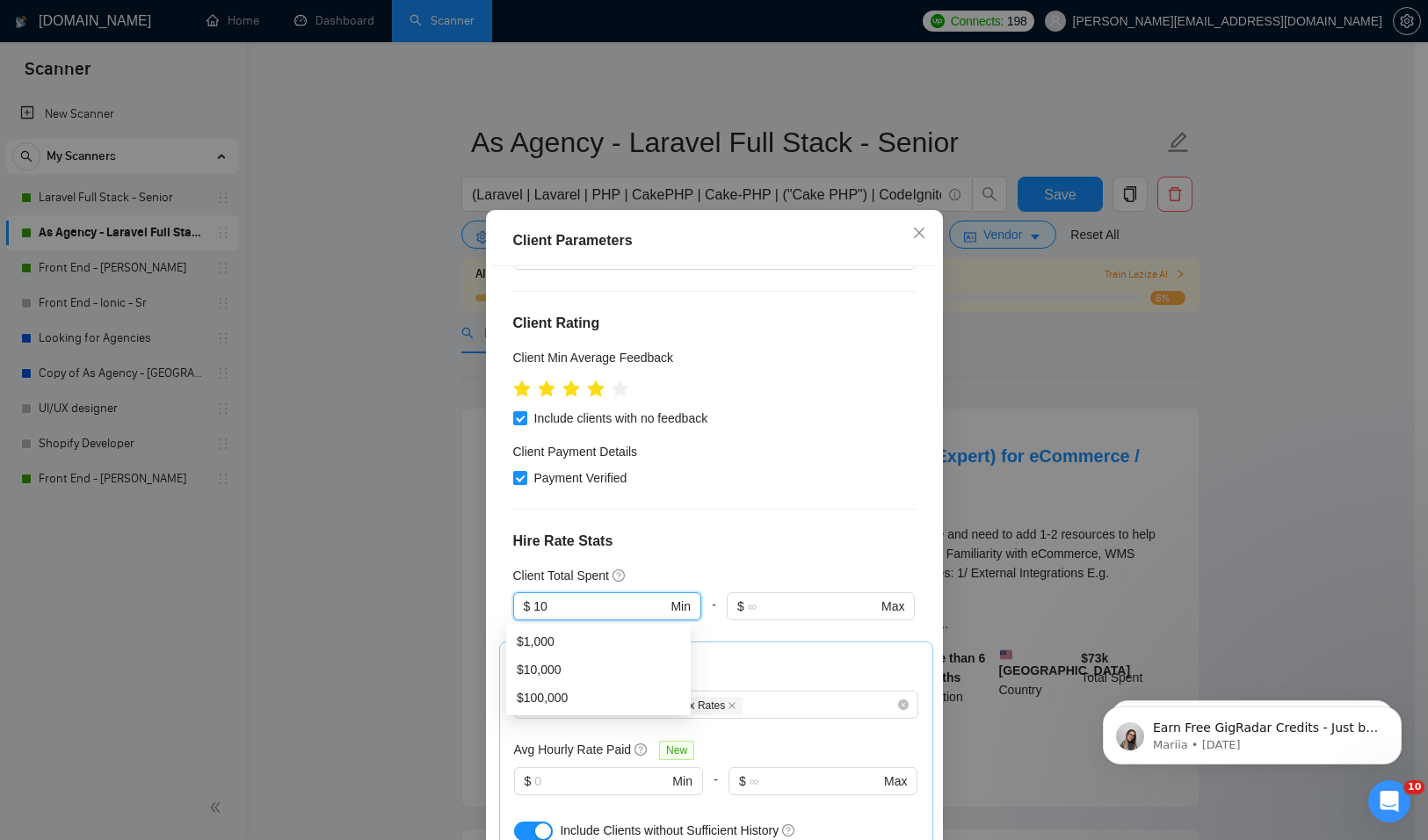
drag, startPoint x: 575, startPoint y: 601, endPoint x: 416, endPoint y: 601, distance: 159.0
click at [431, 604] on div "Client Parameters Client Location Include Client Countries [GEOGRAPHIC_DATA] Ex…" at bounding box center [714, 420] width 1428 height 840
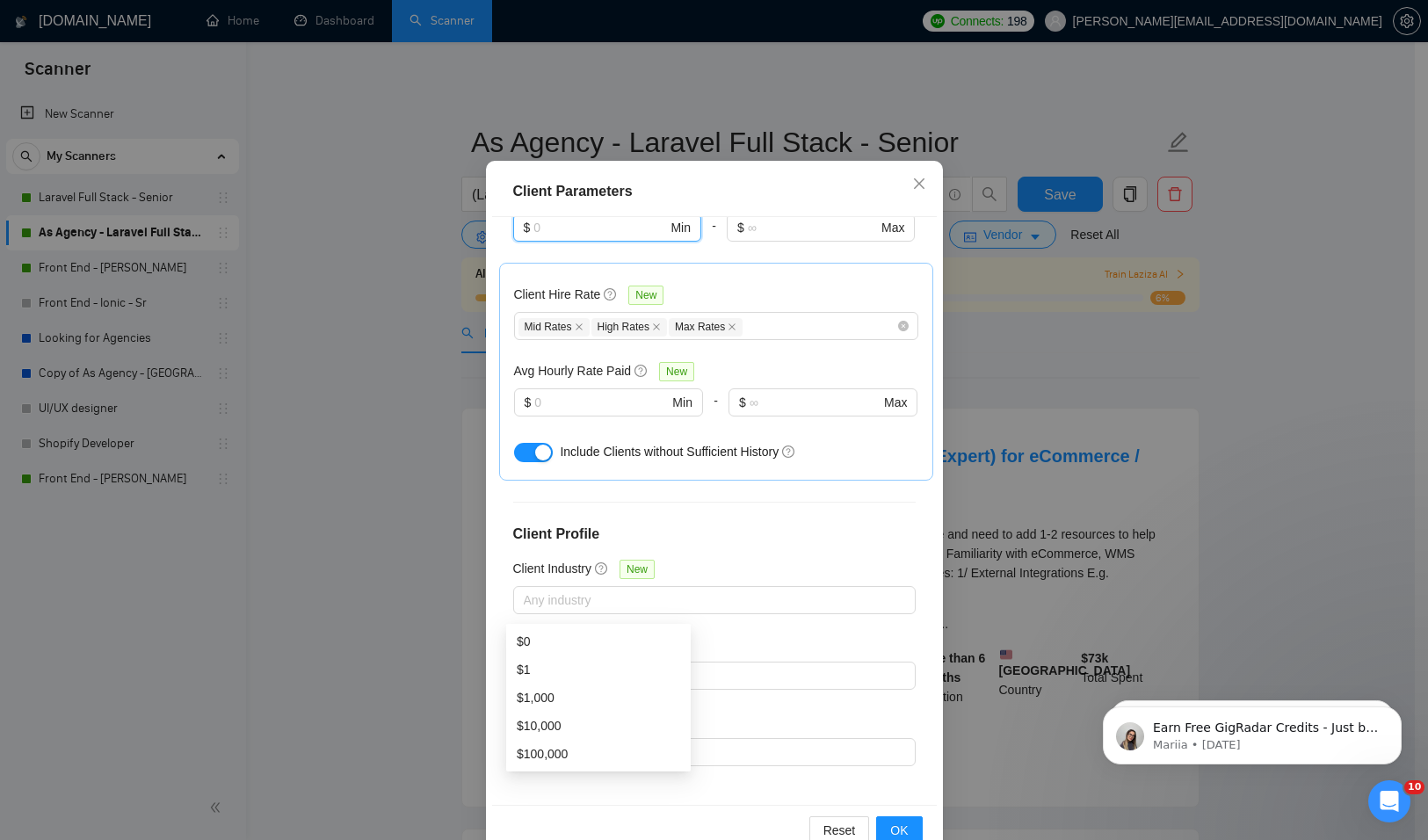
scroll to position [91, 0]
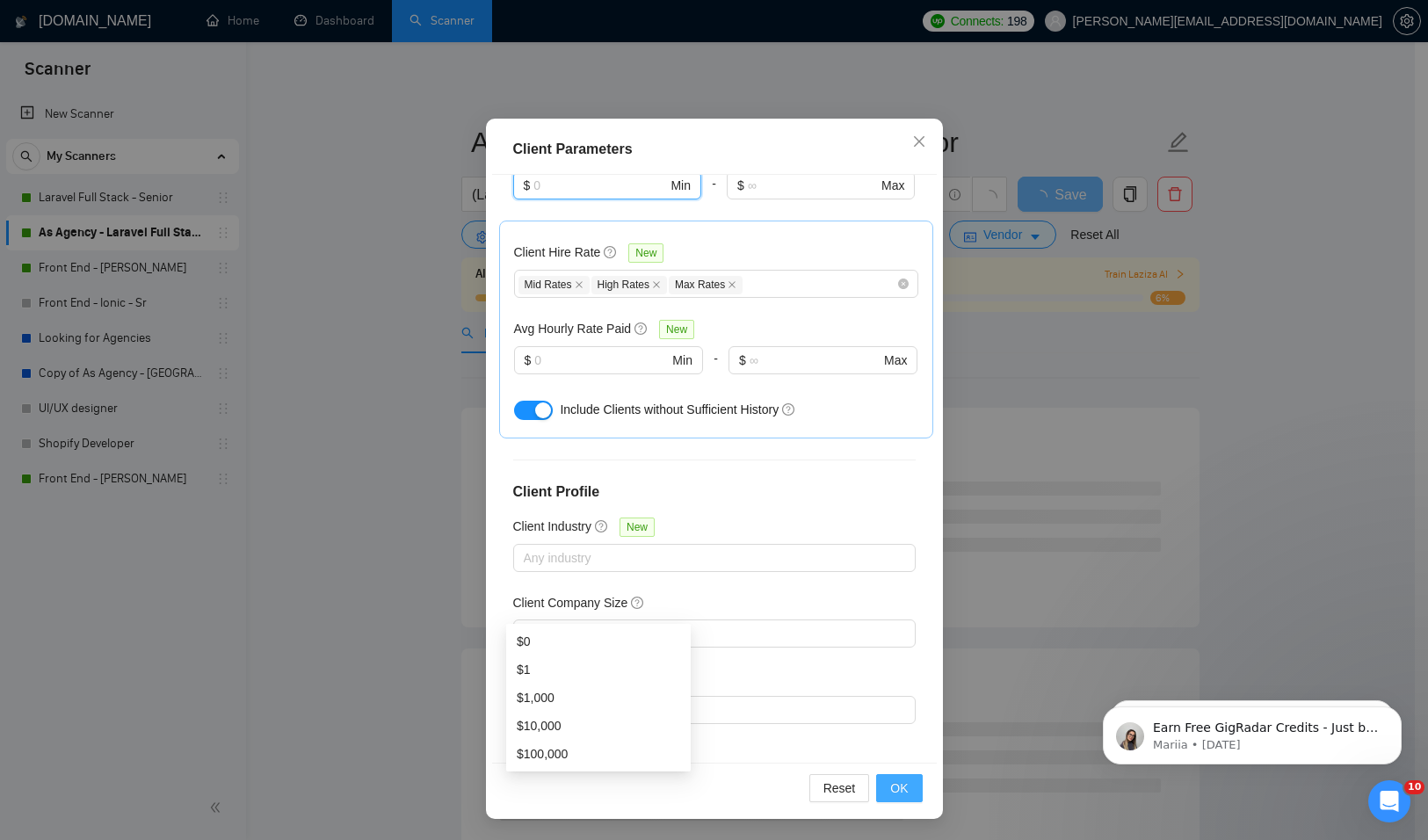
click at [880, 795] on button "OK" at bounding box center [899, 788] width 46 height 28
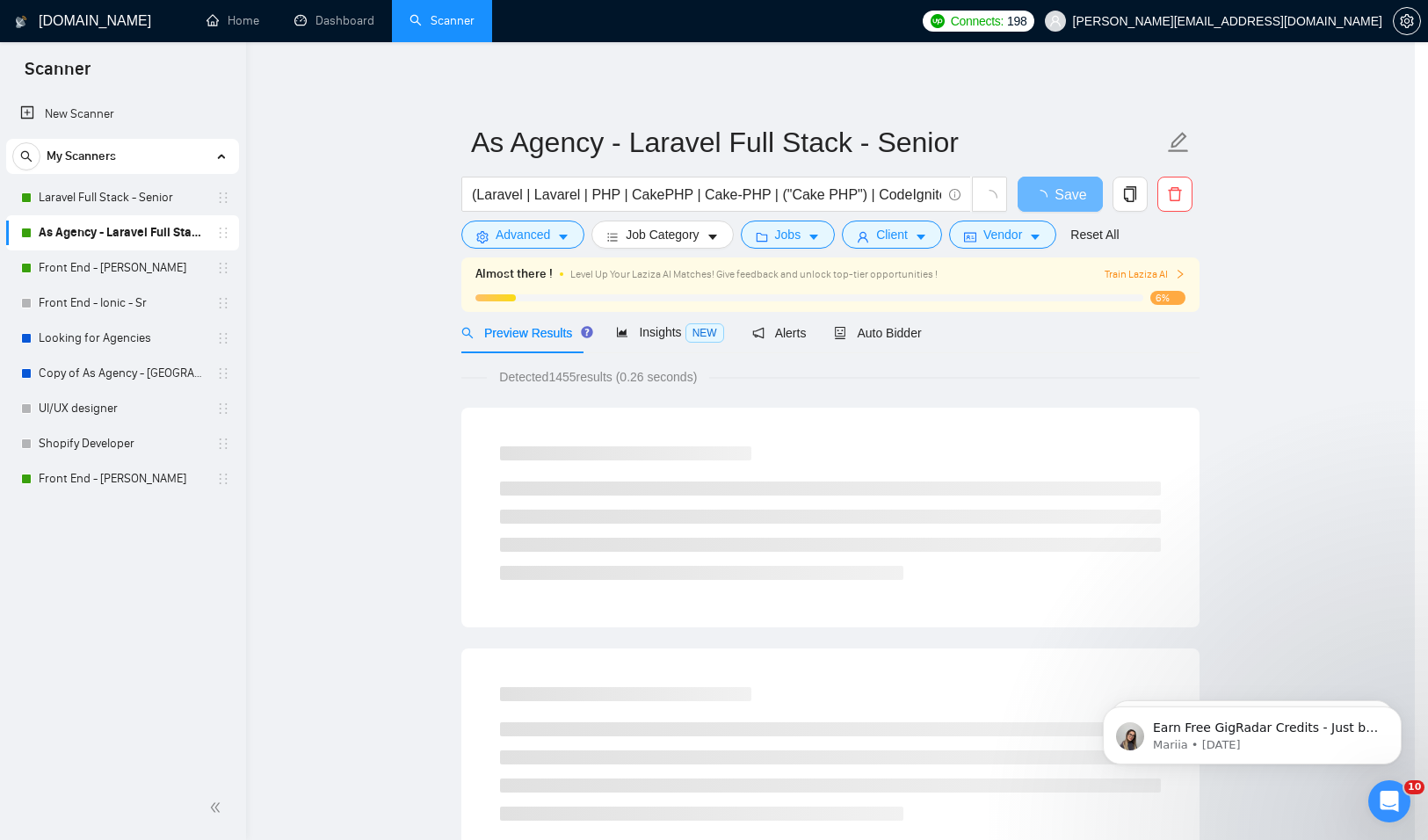
scroll to position [0, 0]
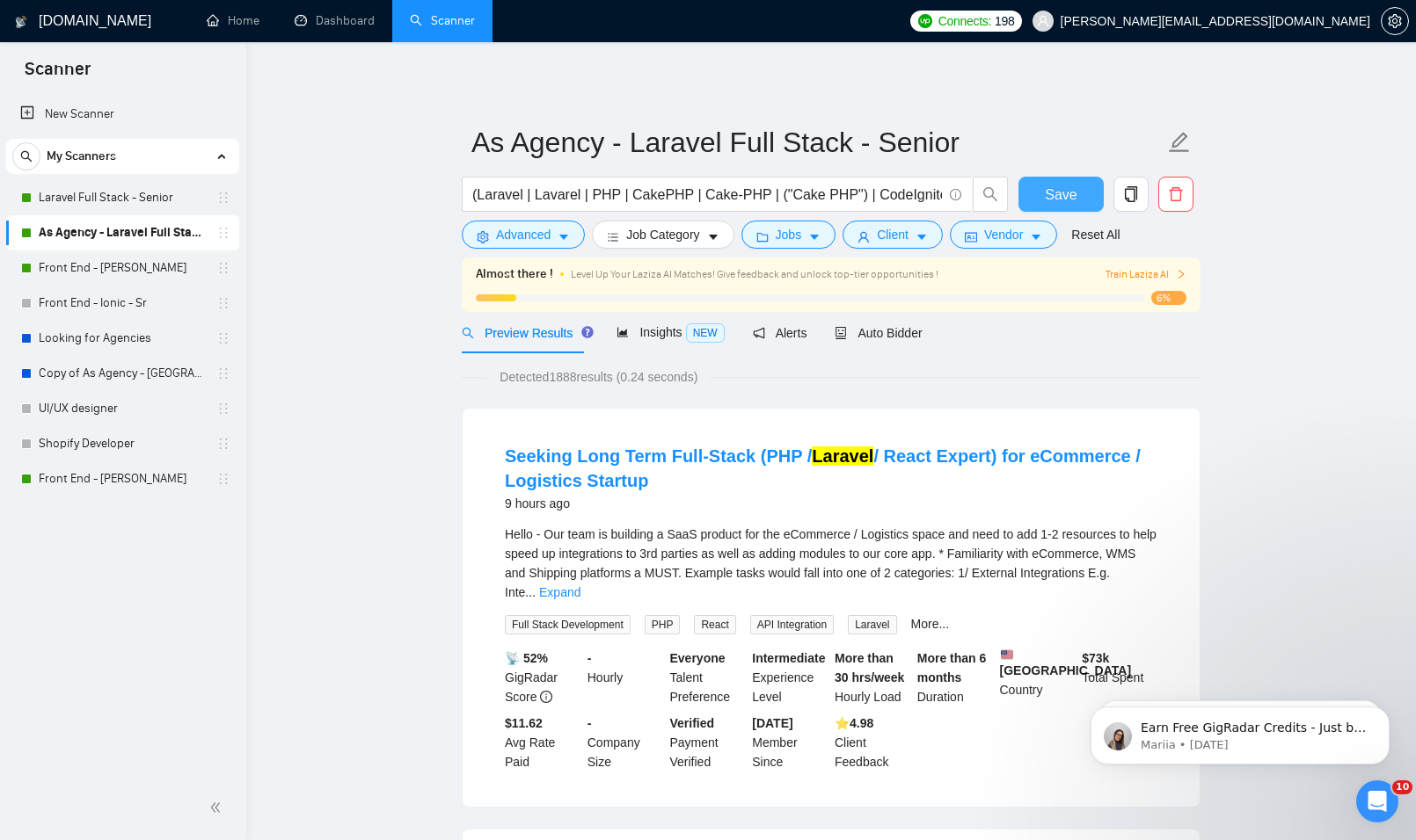
click at [1050, 196] on span "Save" at bounding box center [1061, 194] width 32 height 22
click at [147, 268] on link "Front End - [PERSON_NAME]" at bounding box center [122, 268] width 167 height 36
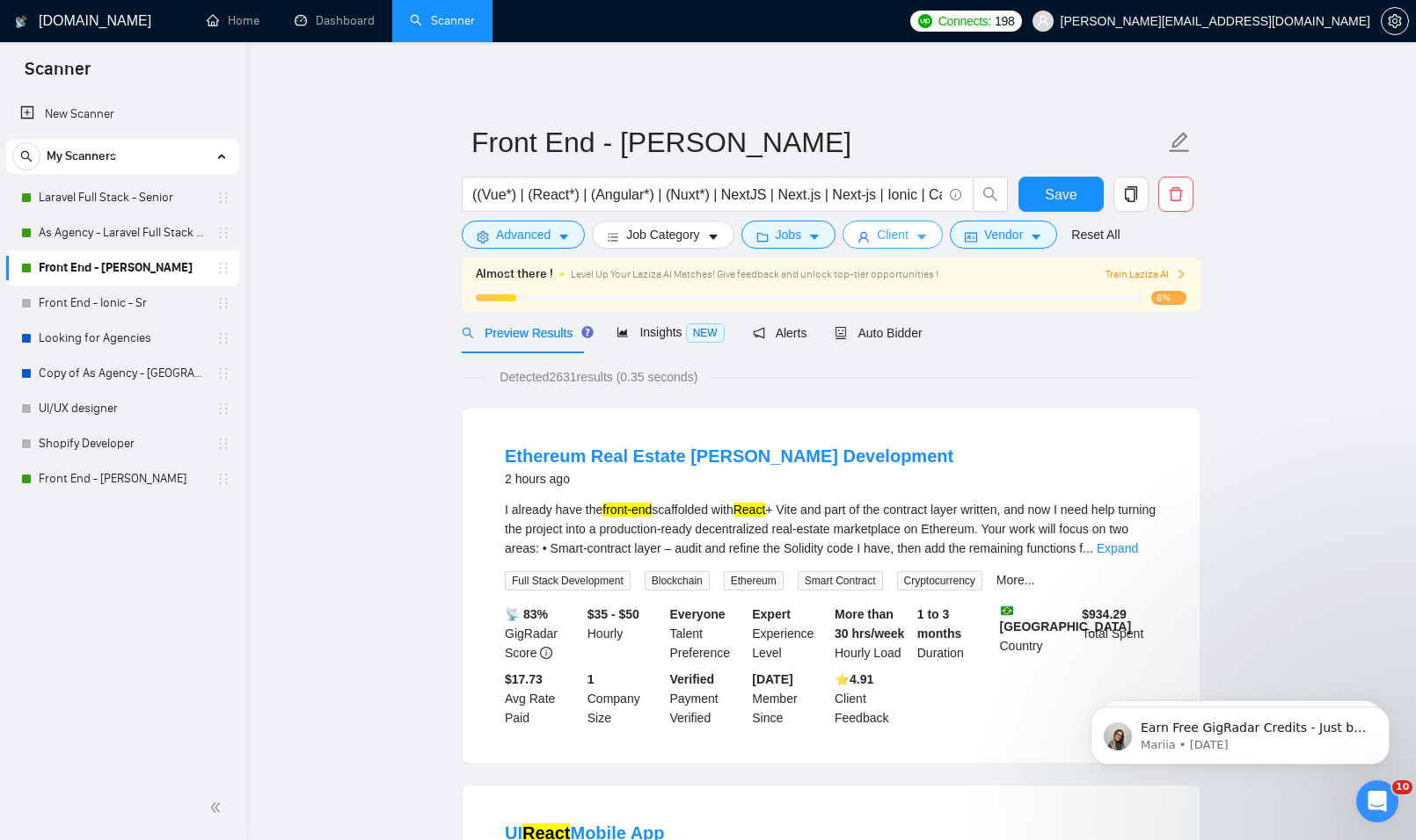
click at [903, 227] on span "Client" at bounding box center [893, 234] width 32 height 19
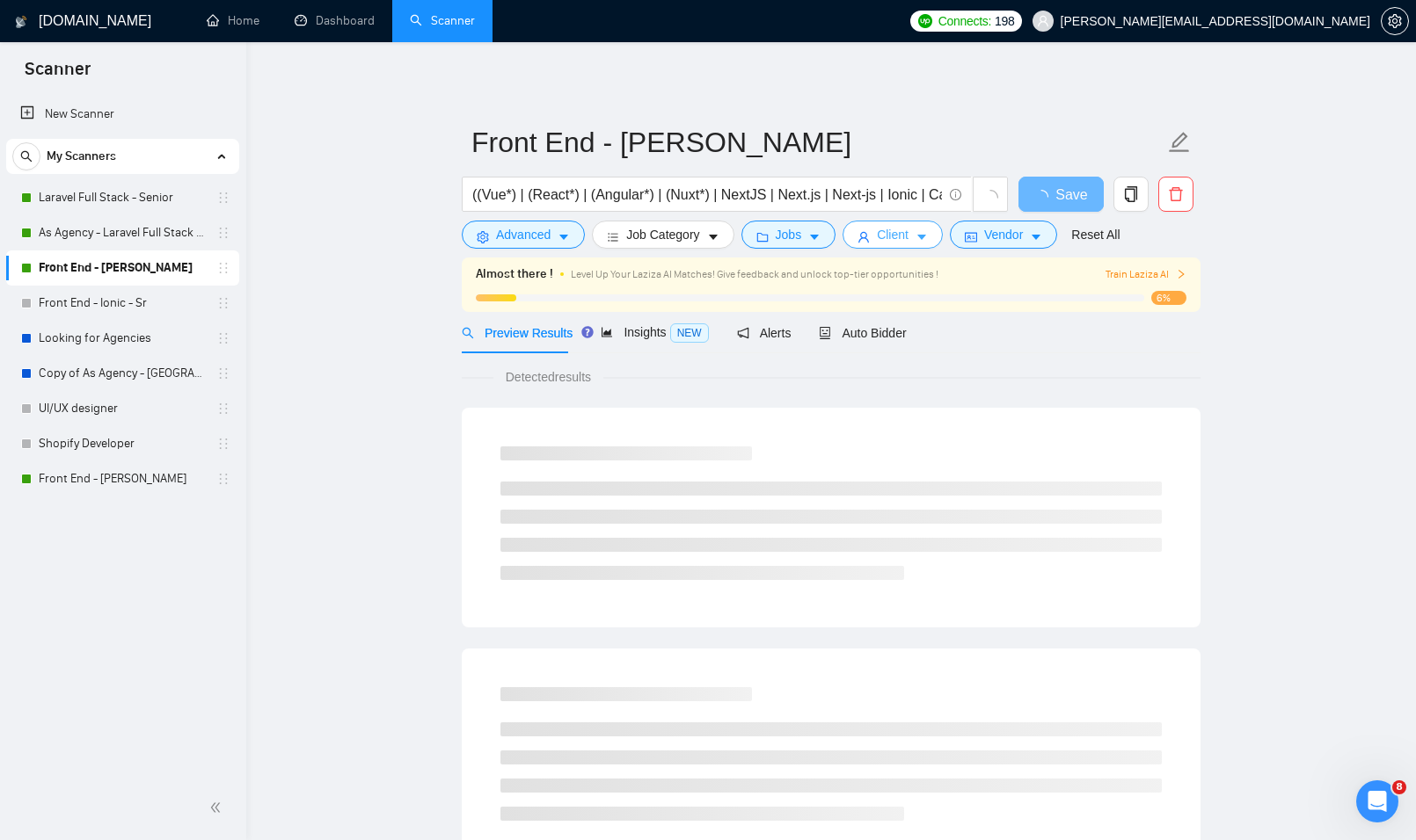
click at [884, 235] on span "Client" at bounding box center [893, 234] width 32 height 19
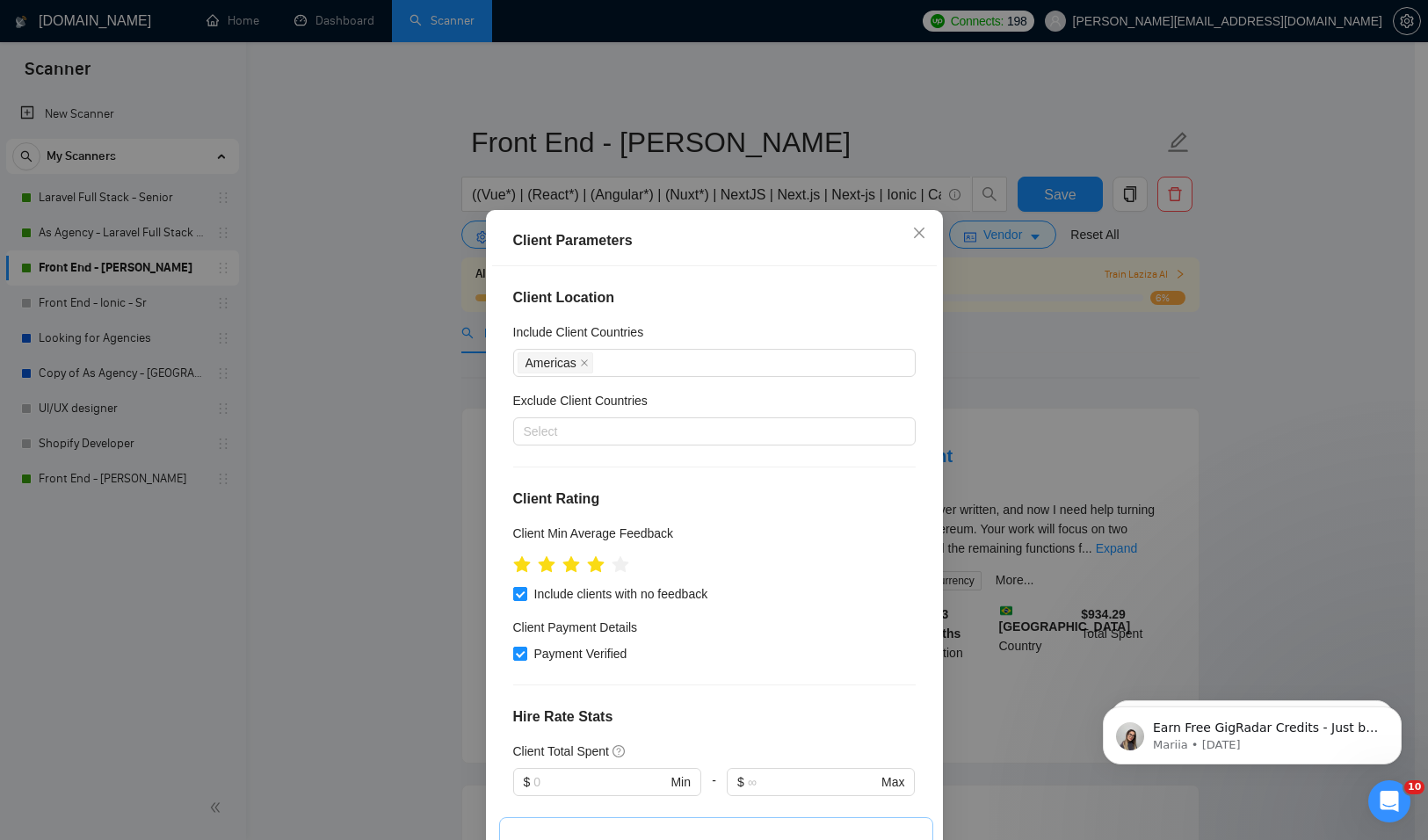
click at [1009, 340] on div "Client Parameters Client Location Include Client Countries [GEOGRAPHIC_DATA] Ex…" at bounding box center [714, 420] width 1428 height 840
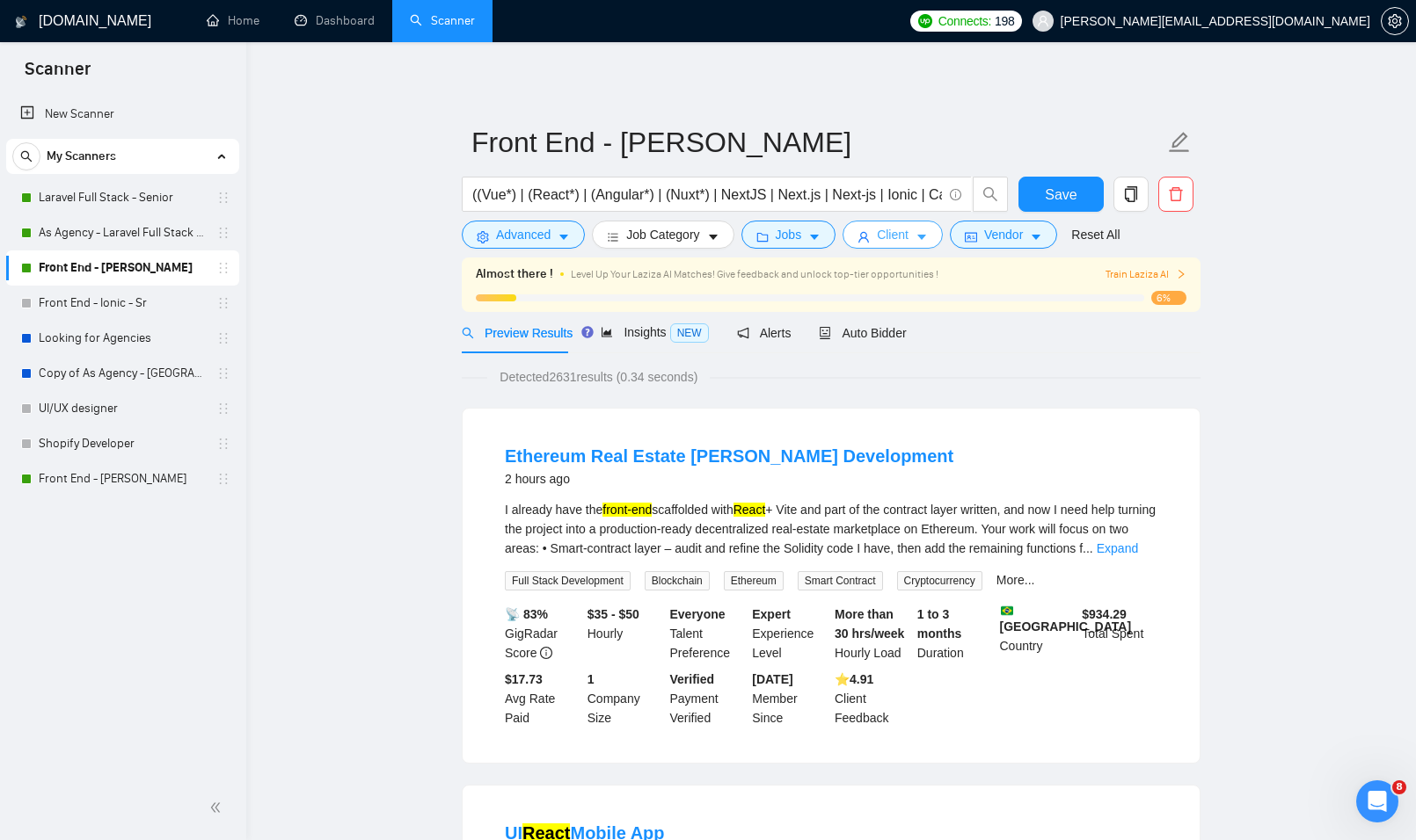
click at [915, 242] on icon "caret-down" at bounding box center [921, 236] width 12 height 12
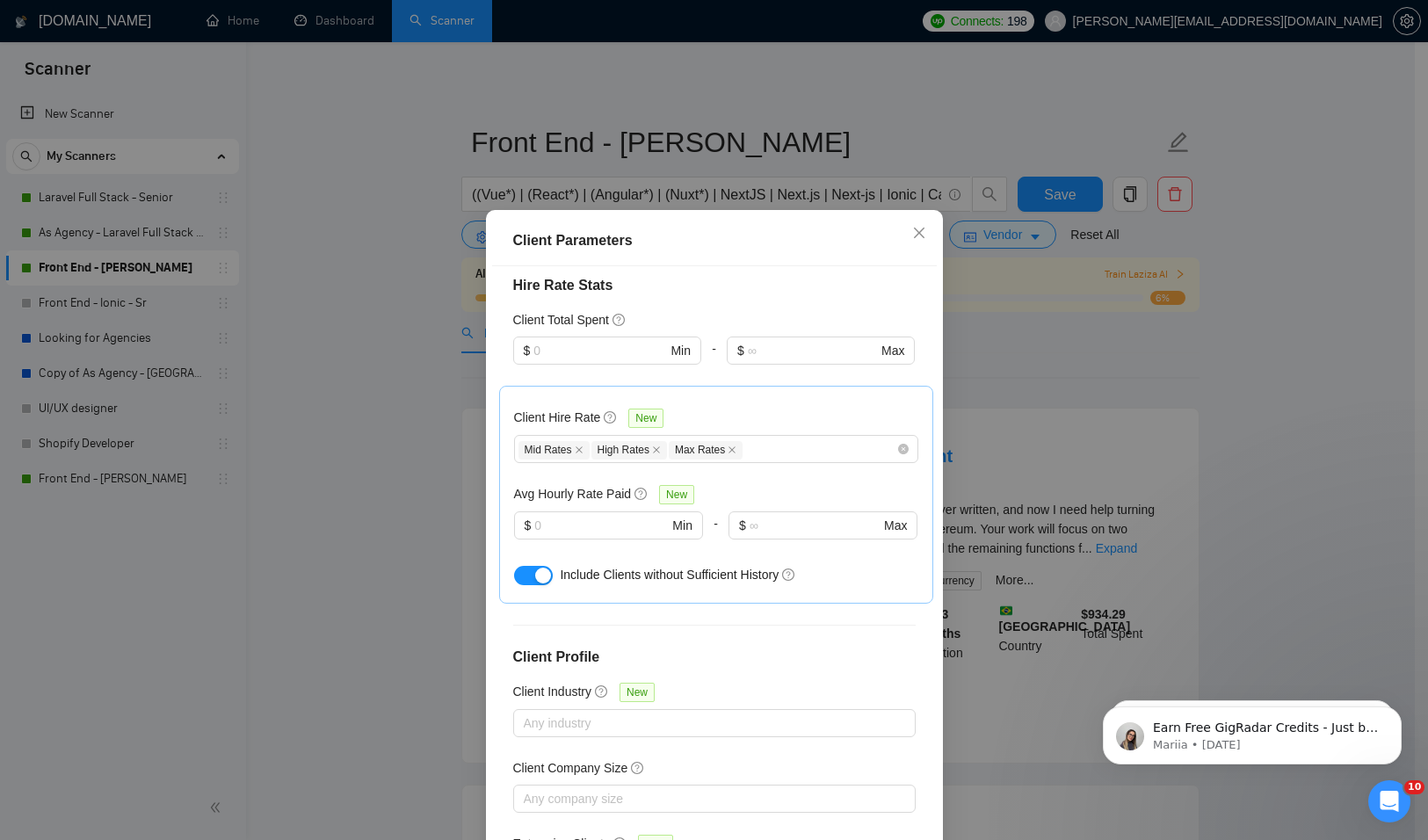
scroll to position [439, 0]
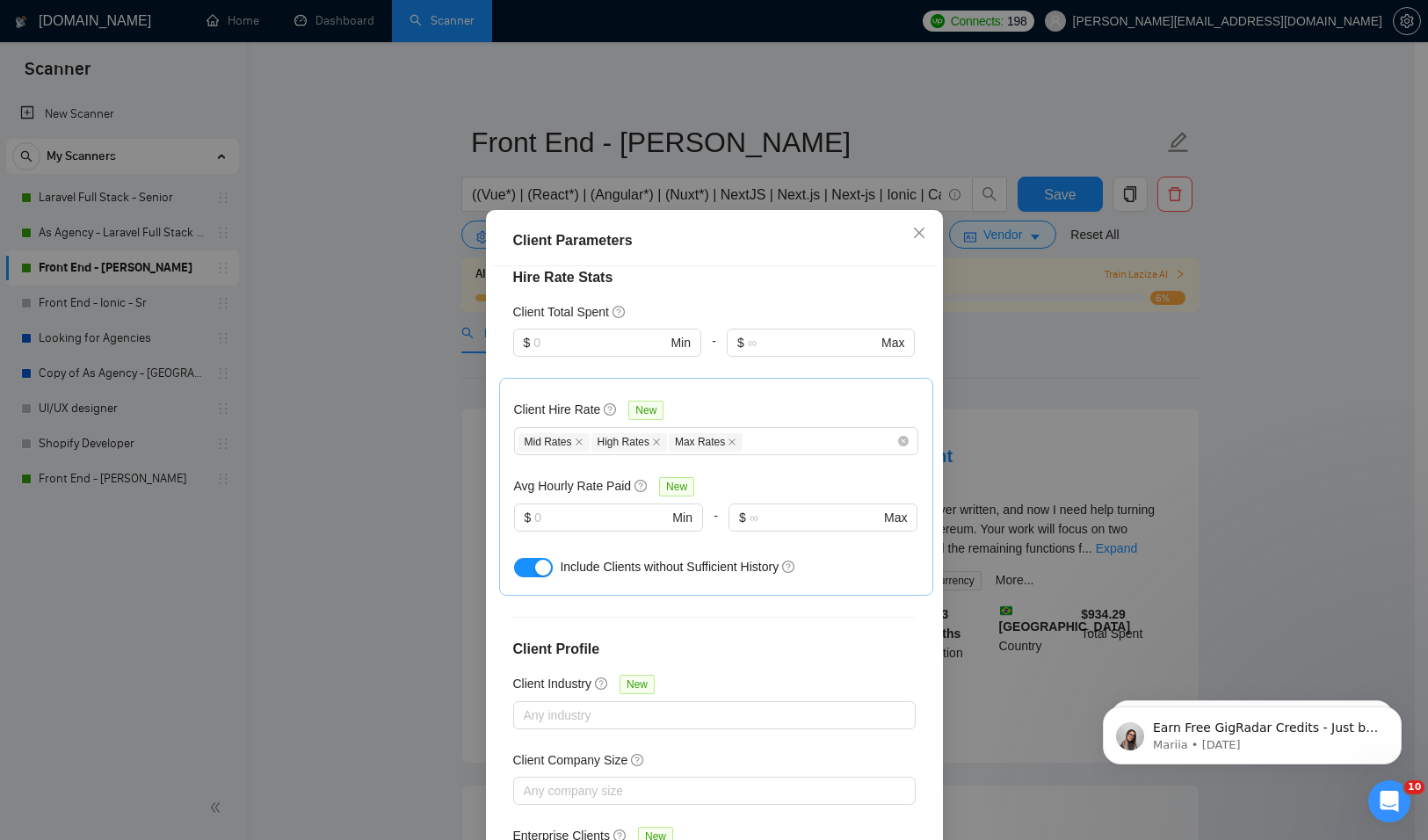
click at [1068, 344] on div "Client Parameters Client Location Include Client Countries [GEOGRAPHIC_DATA] Ex…" at bounding box center [714, 420] width 1428 height 840
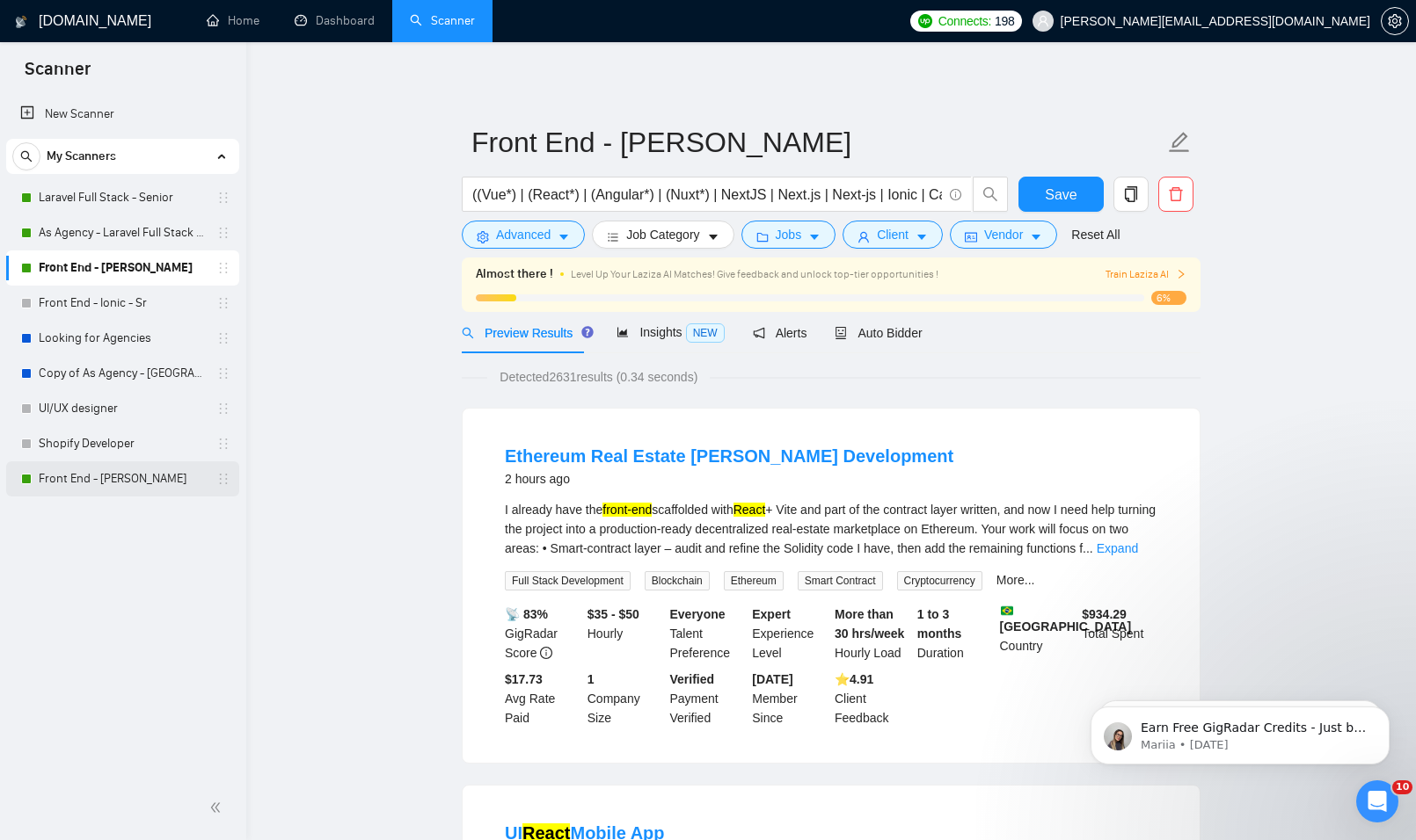
click at [112, 475] on link "Front End - [PERSON_NAME]" at bounding box center [122, 478] width 167 height 36
click at [908, 239] on button "Client" at bounding box center [893, 235] width 100 height 28
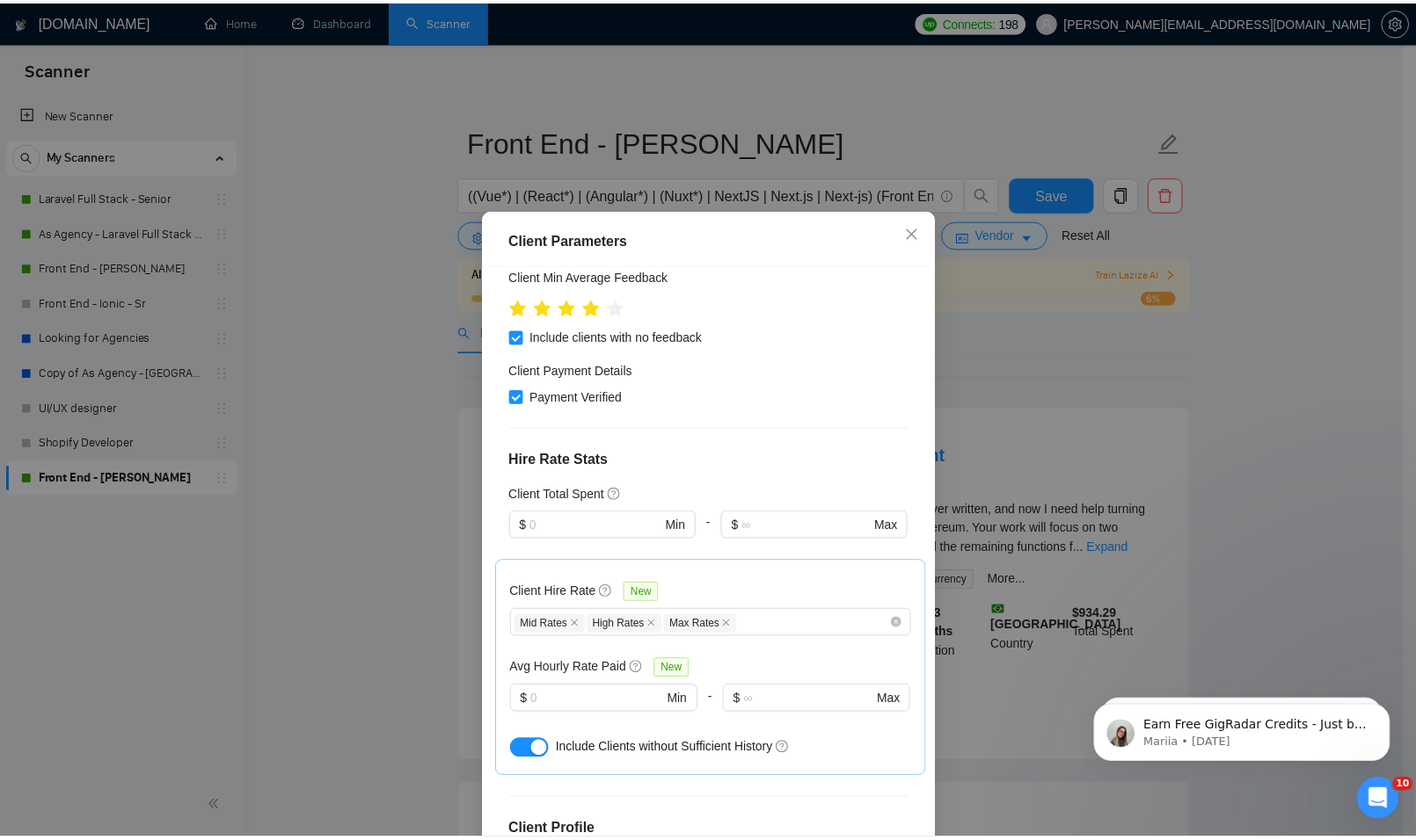
scroll to position [439, 0]
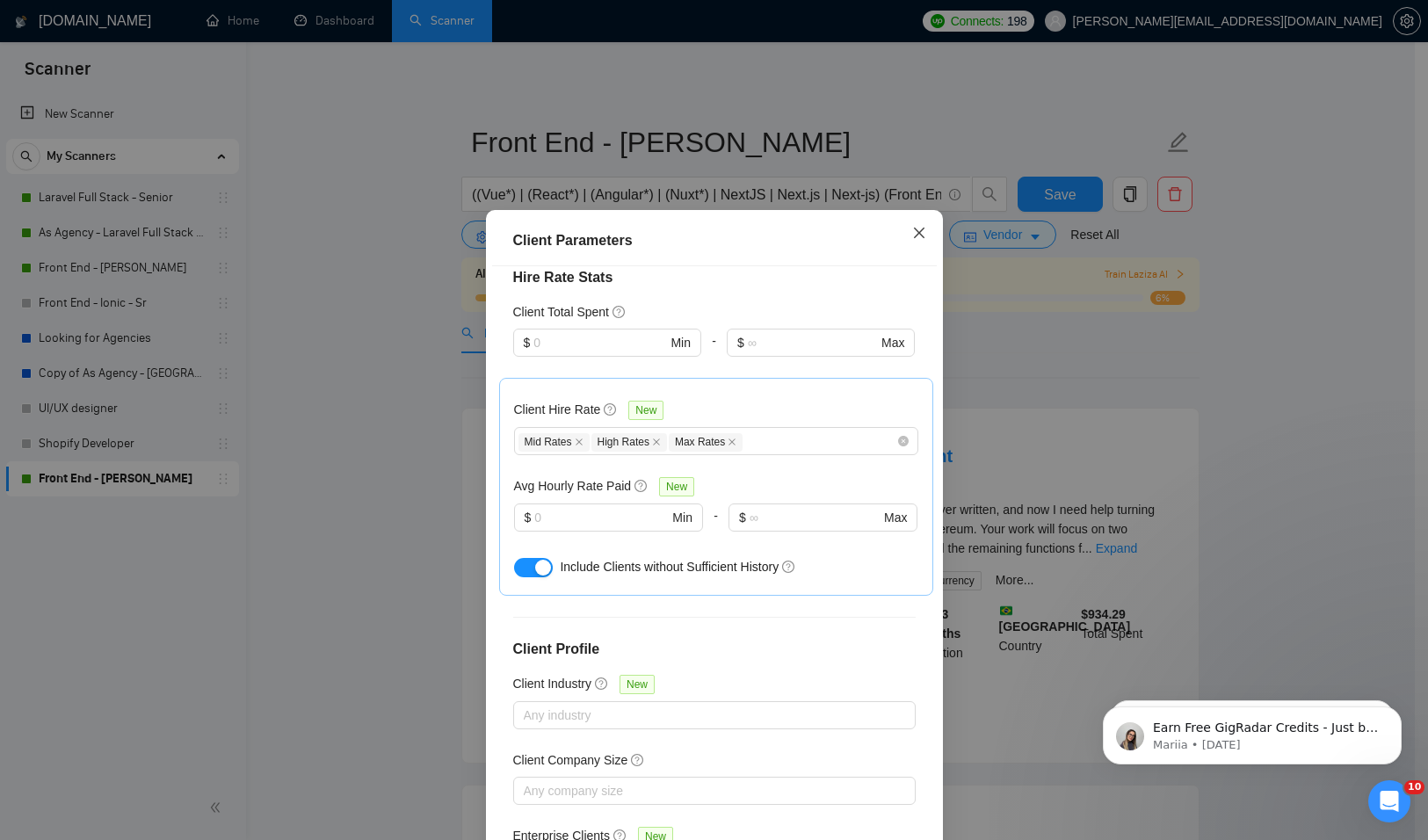
click at [919, 233] on span "Close" at bounding box center [919, 234] width 47 height 47
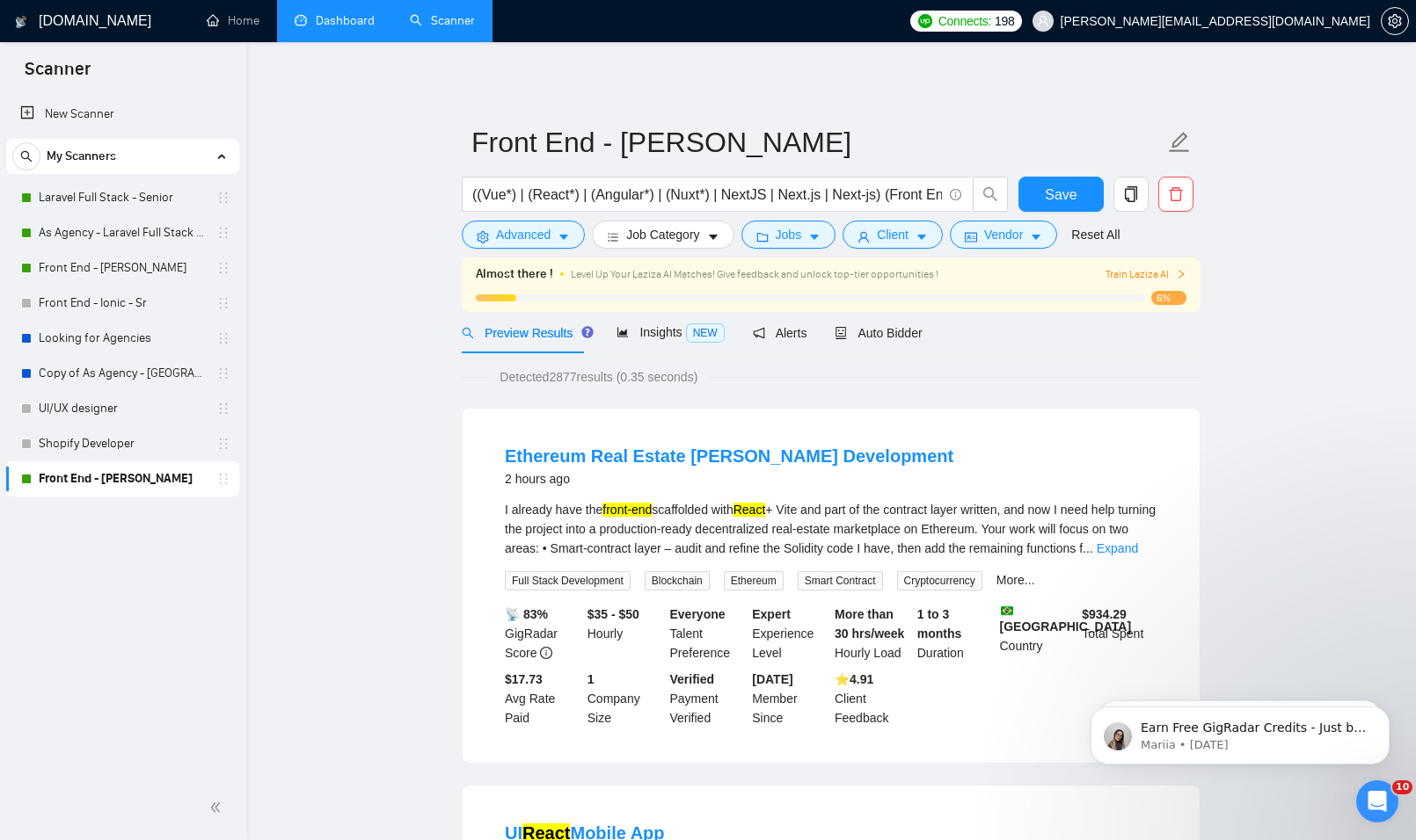
click at [352, 28] on link "Dashboard" at bounding box center [335, 20] width 80 height 15
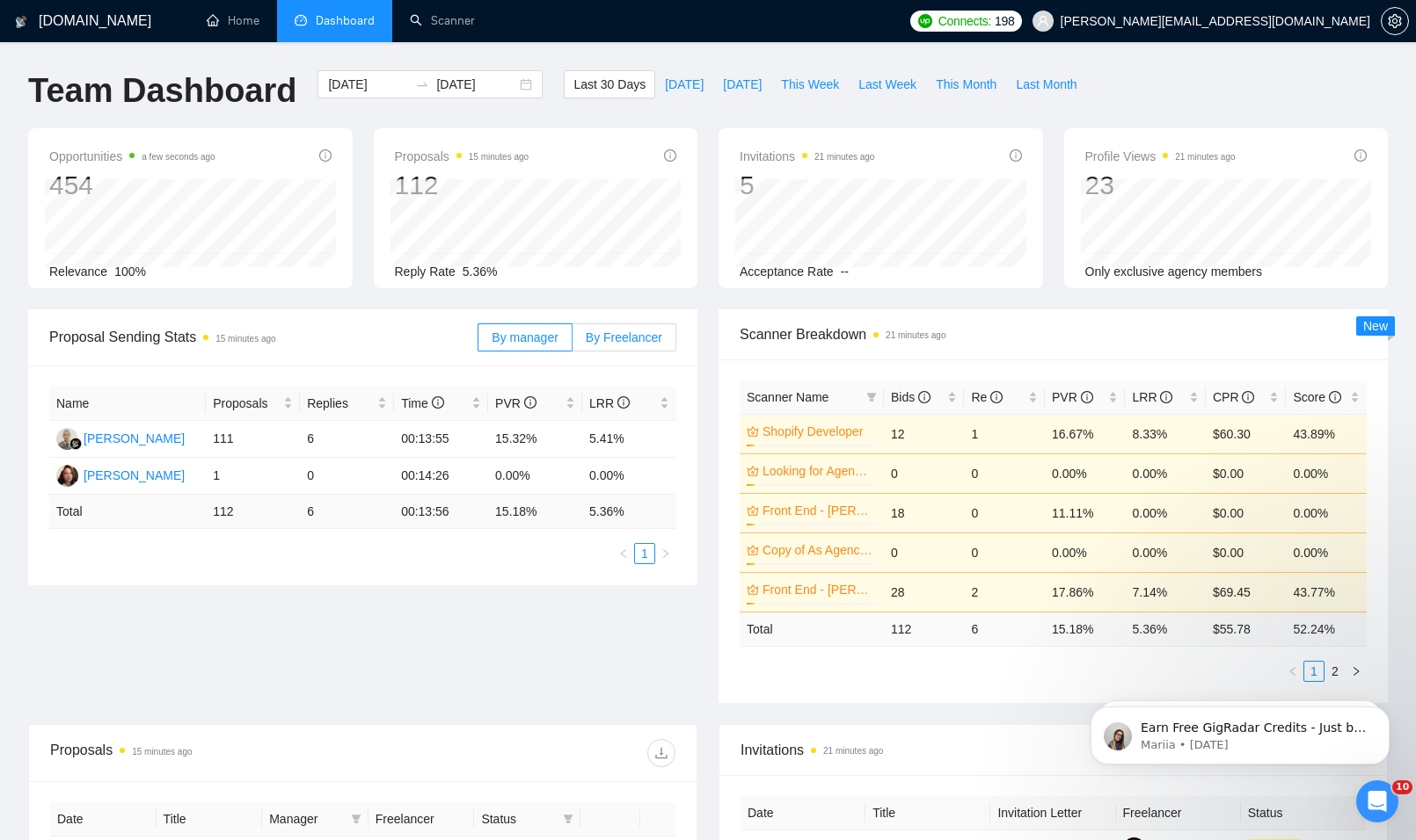
click at [613, 312] on div "By manager By Freelancer" at bounding box center [577, 338] width 199 height 57
click at [620, 341] on span "By Freelancer" at bounding box center [624, 337] width 77 height 14
click at [573, 341] on input "By Freelancer" at bounding box center [573, 341] width 0 height 0
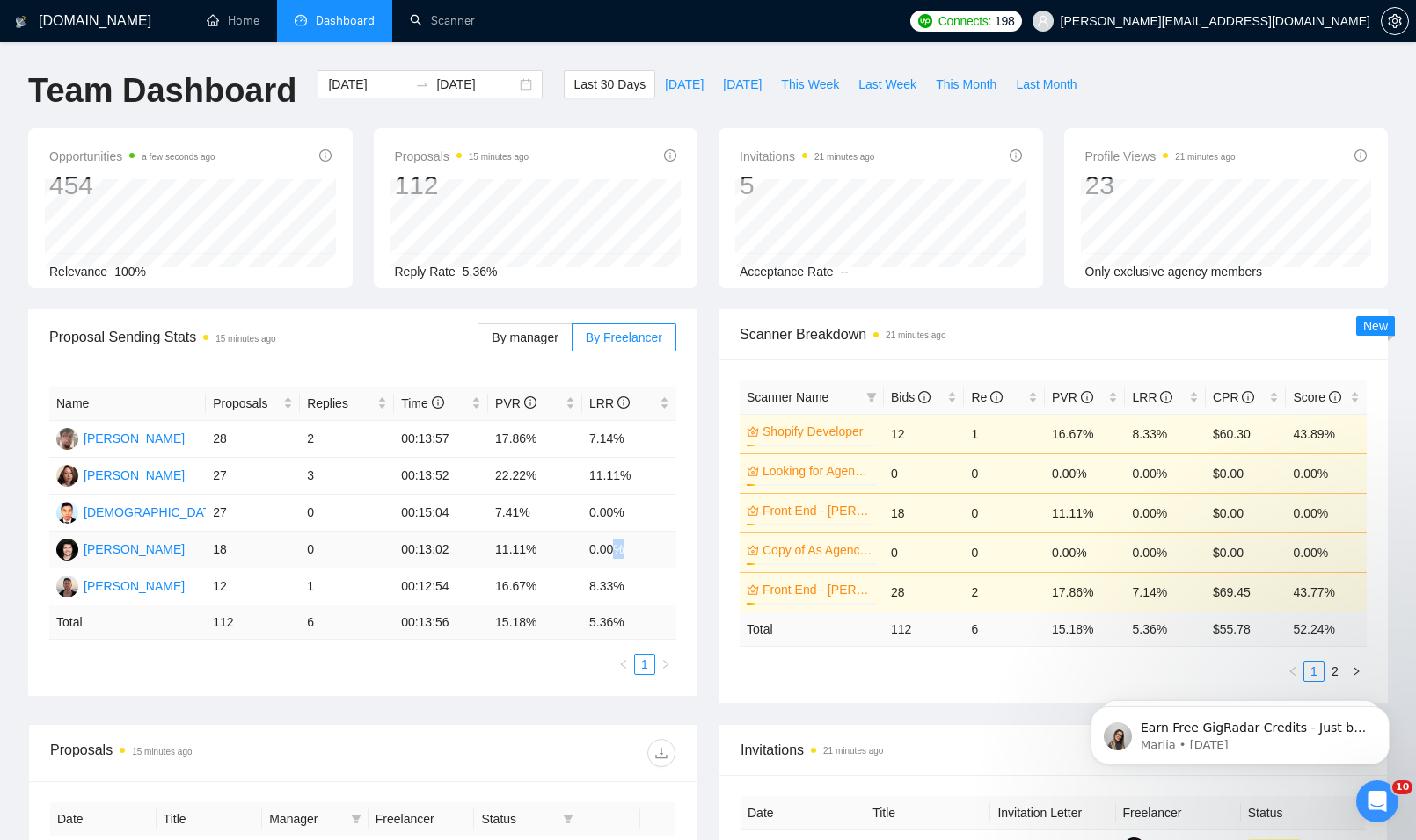
drag, startPoint x: 603, startPoint y: 551, endPoint x: 620, endPoint y: 558, distance: 18.4
click at [620, 558] on td "0.00%" at bounding box center [629, 550] width 94 height 37
drag, startPoint x: 211, startPoint y: 430, endPoint x: 639, endPoint y: 437, distance: 428.1
click at [639, 437] on tr "Carlos Guzman 28 2 00:13:57 17.86% 7.14%" at bounding box center [363, 439] width 627 height 37
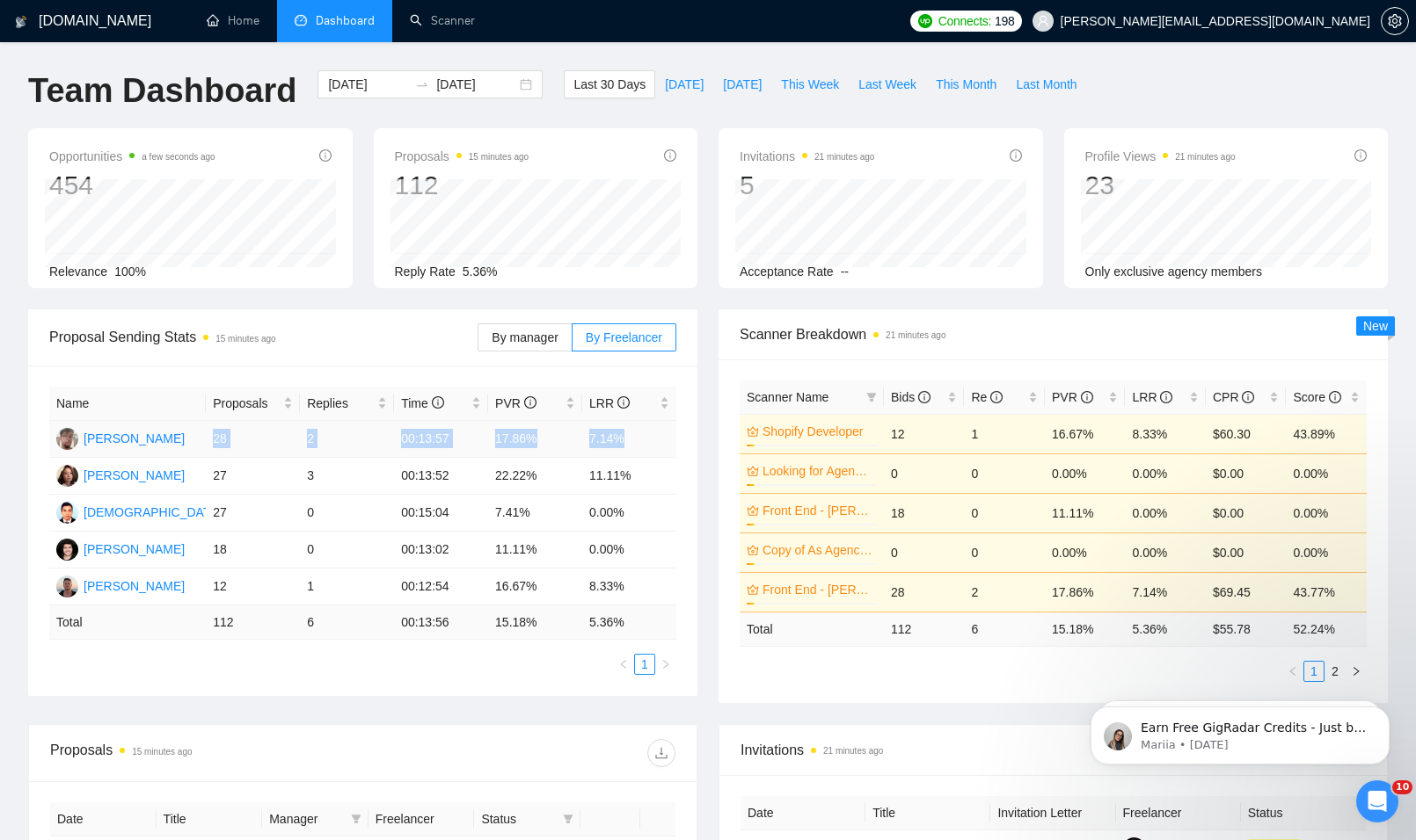
click at [639, 437] on td "7.14%" at bounding box center [629, 439] width 94 height 37
drag, startPoint x: 630, startPoint y: 588, endPoint x: 211, endPoint y: 577, distance: 419.1
click at [211, 577] on tr "Martin Ackerman 12 1 00:12:54 16.67% 8.33%" at bounding box center [363, 587] width 627 height 37
click at [211, 577] on td "12" at bounding box center [252, 587] width 94 height 37
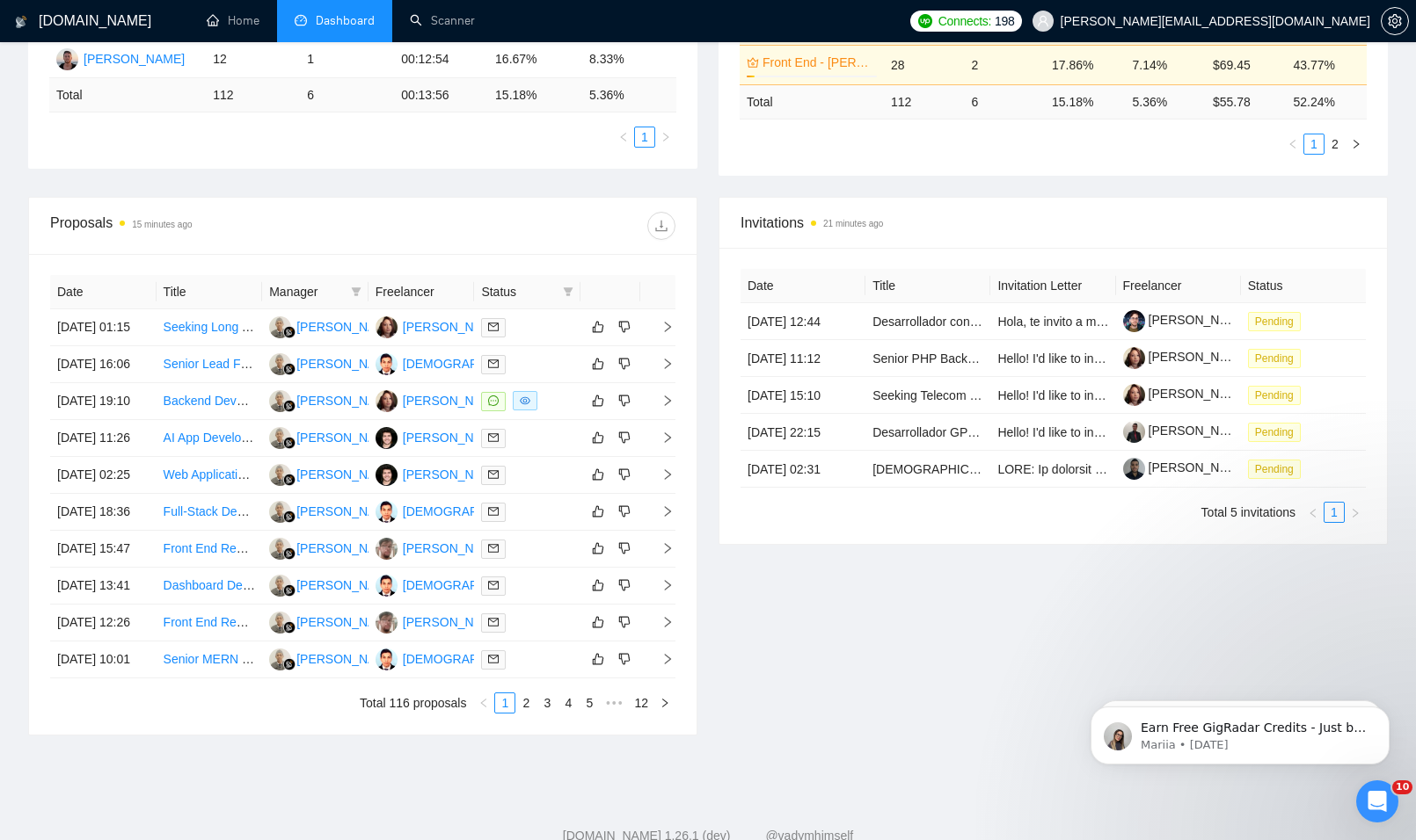
scroll to position [439, 0]
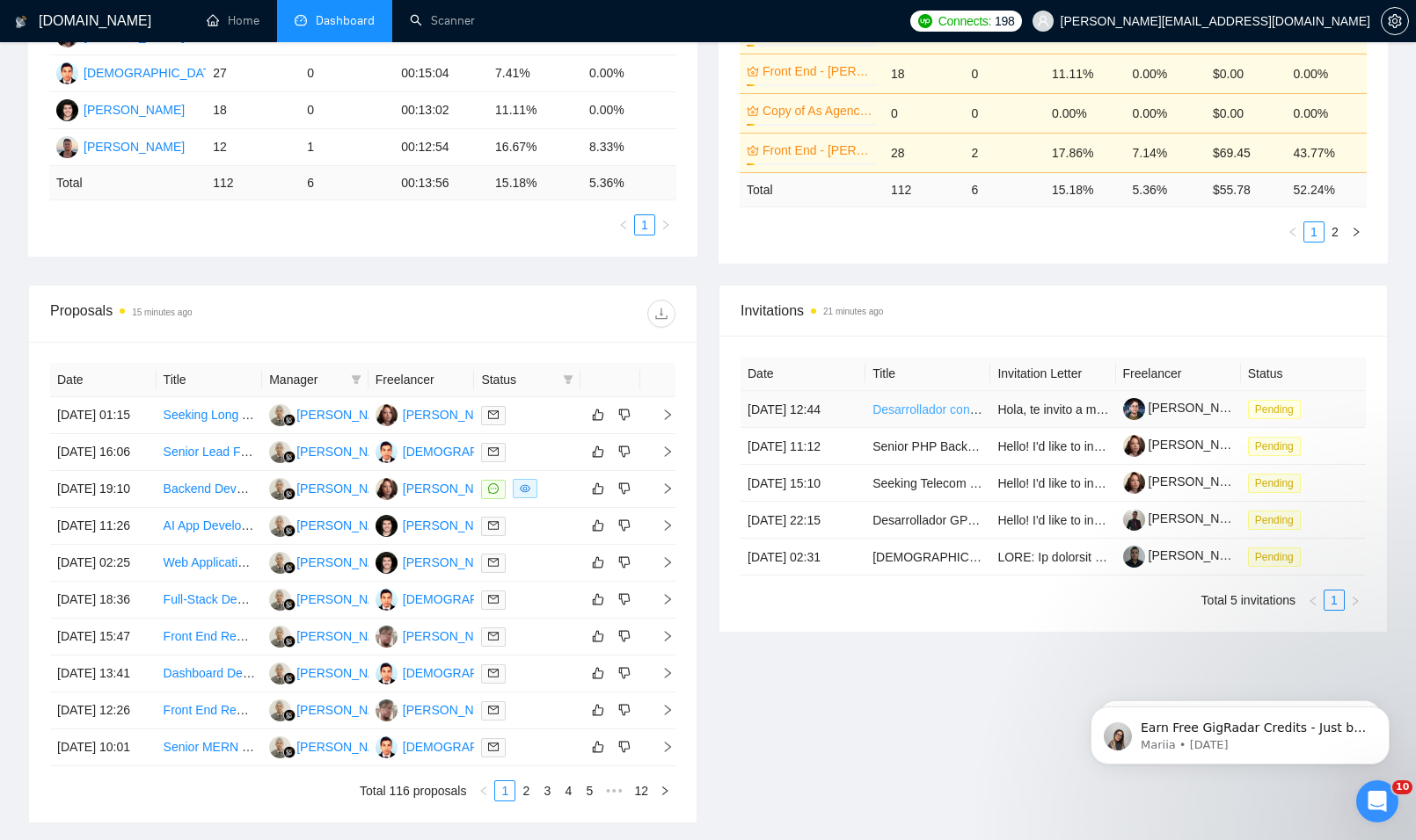
drag, startPoint x: 870, startPoint y: 411, endPoint x: 884, endPoint y: 410, distance: 14.0
click at [874, 411] on td "Desarrollador con experiencia sólida en entornos Java Spring Boot y Angular con…" at bounding box center [927, 409] width 125 height 37
click at [887, 410] on link "Desarrollador con experiencia sólida en entornos Java Spring Boot y Angular con…" at bounding box center [1125, 409] width 507 height 14
click at [891, 444] on link "Senior PHP Backend Developer (Yii2/3)" at bounding box center [981, 446] width 217 height 14
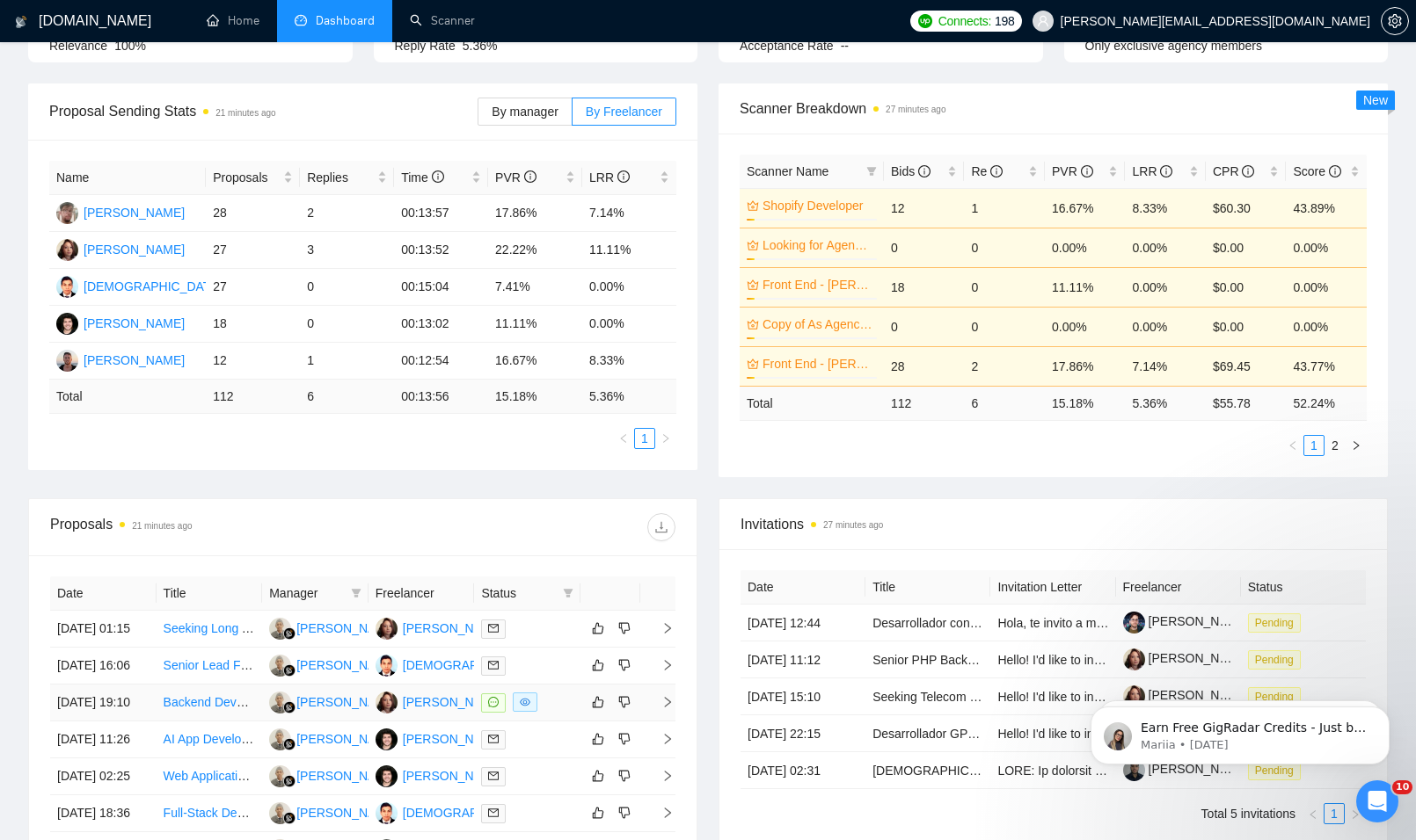
scroll to position [0, 0]
